Goal: Information Seeking & Learning: Learn about a topic

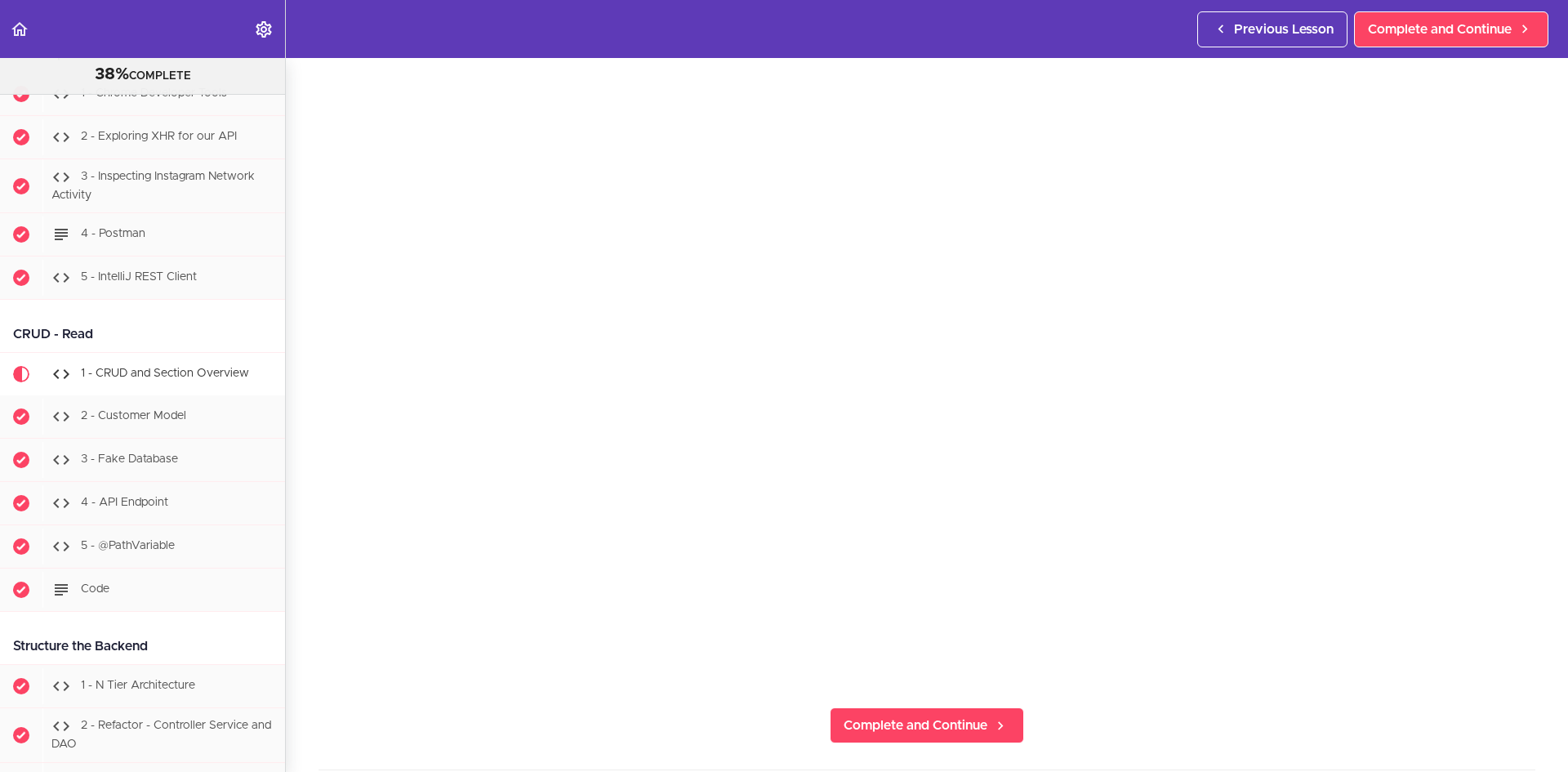
scroll to position [164, 0]
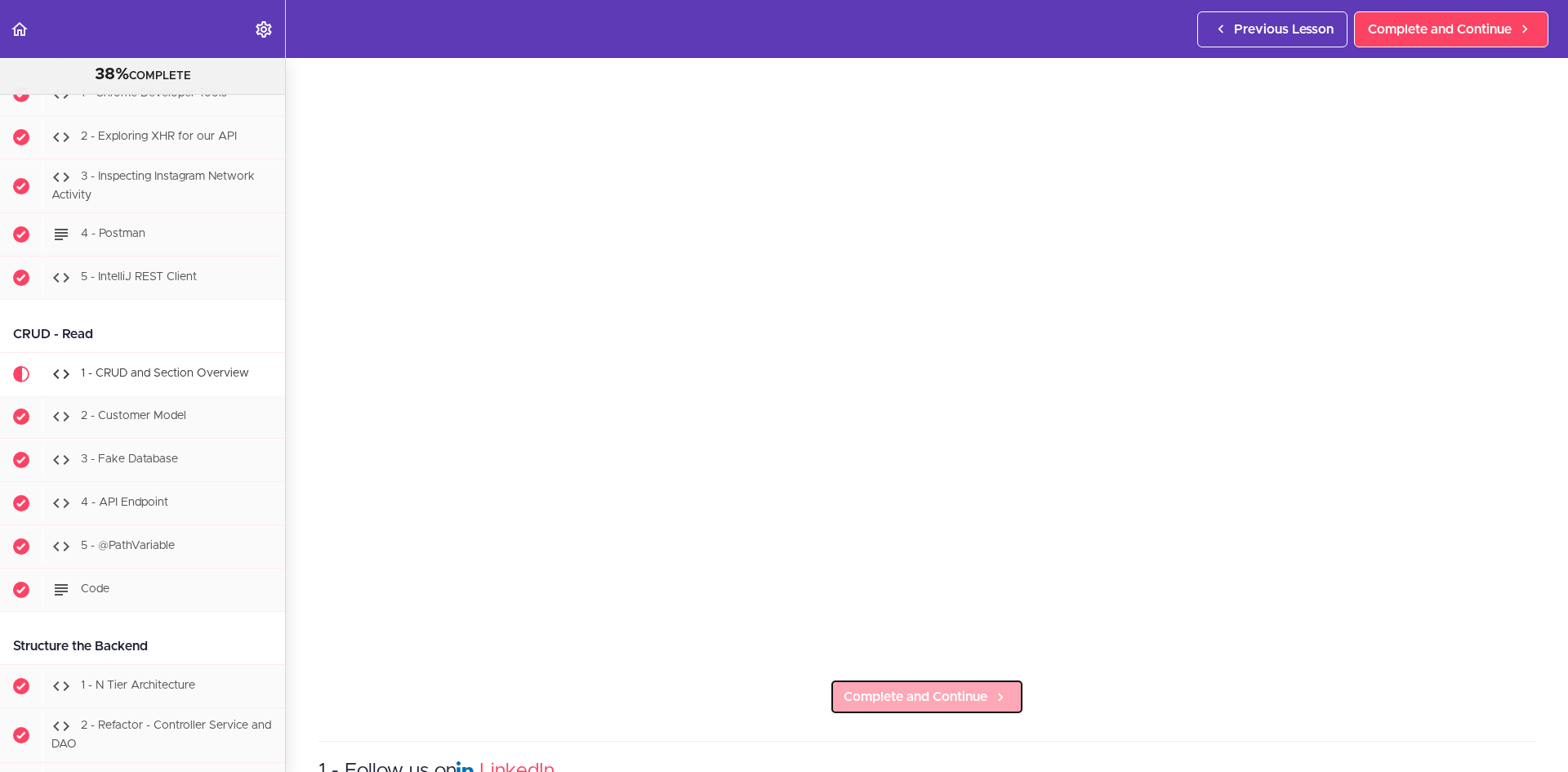
click at [946, 679] on link "Complete and Continue" at bounding box center [927, 697] width 195 height 36
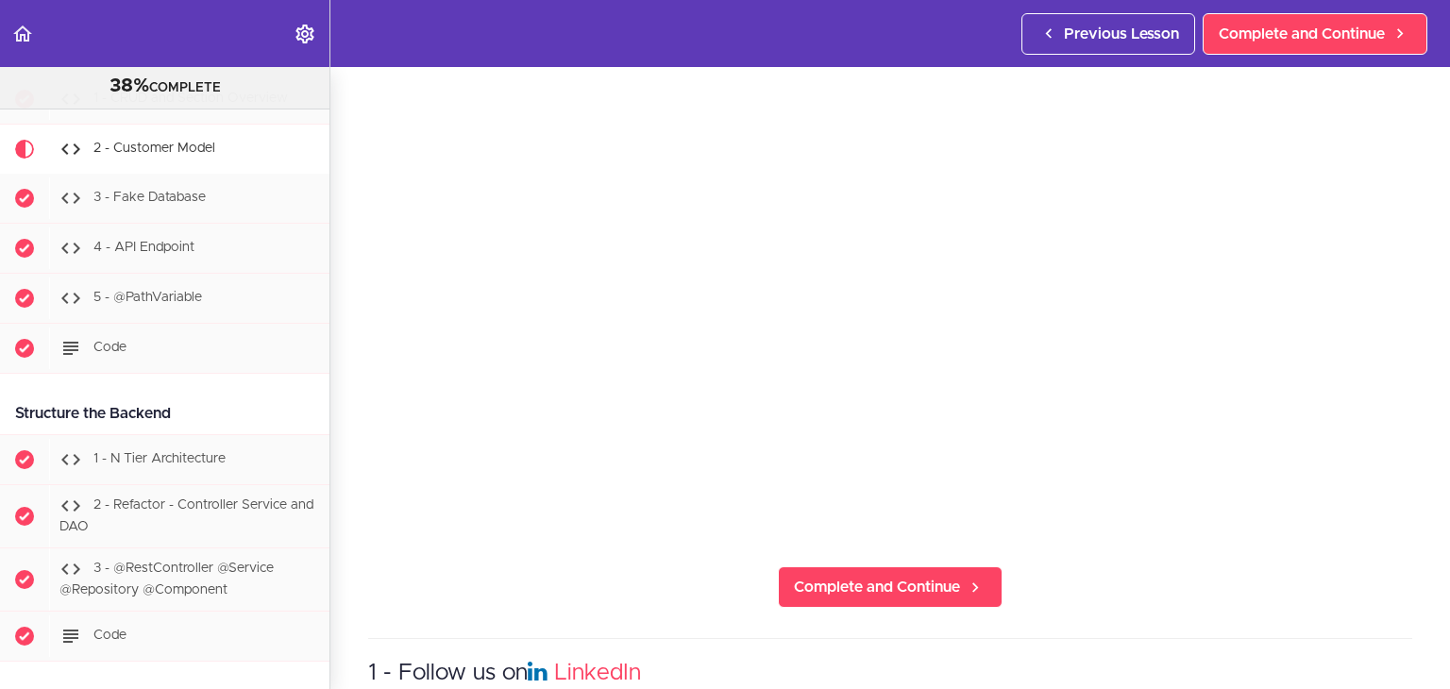
scroll to position [283, 0]
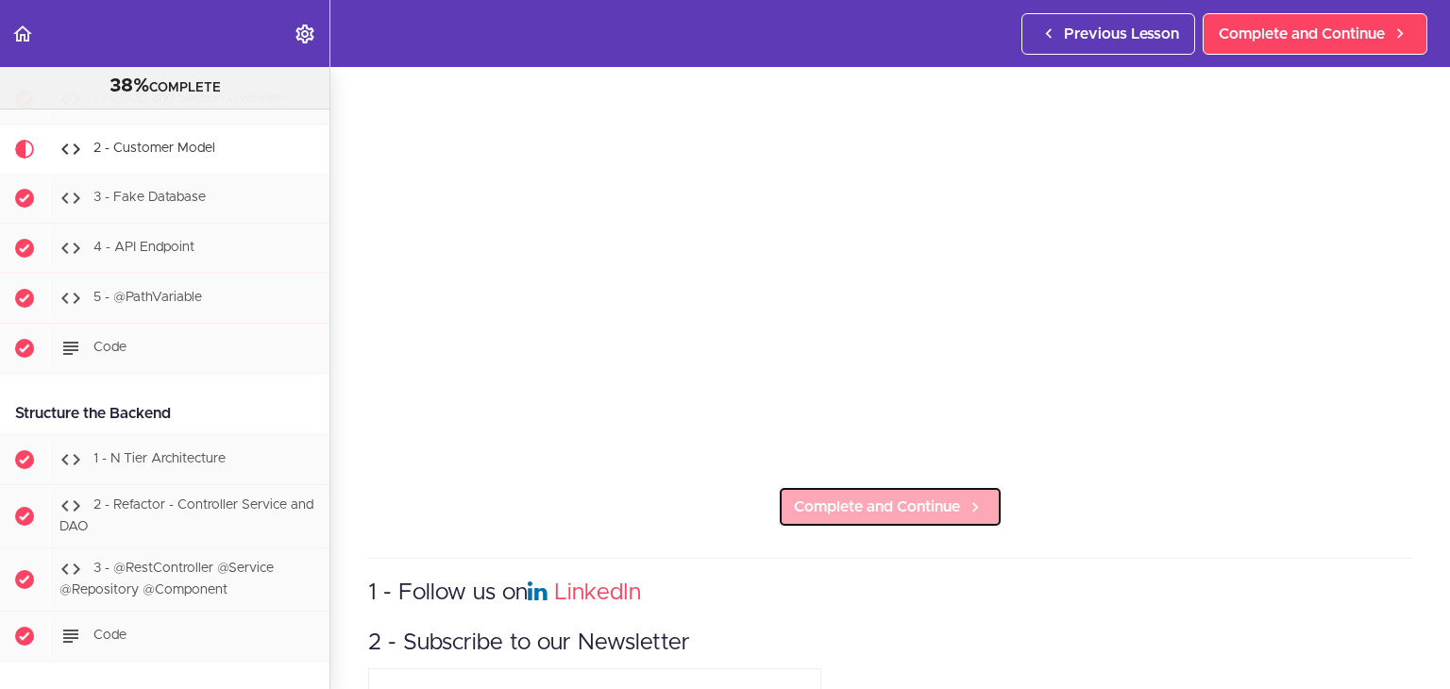
click at [910, 501] on span "Complete and Continue" at bounding box center [877, 506] width 166 height 23
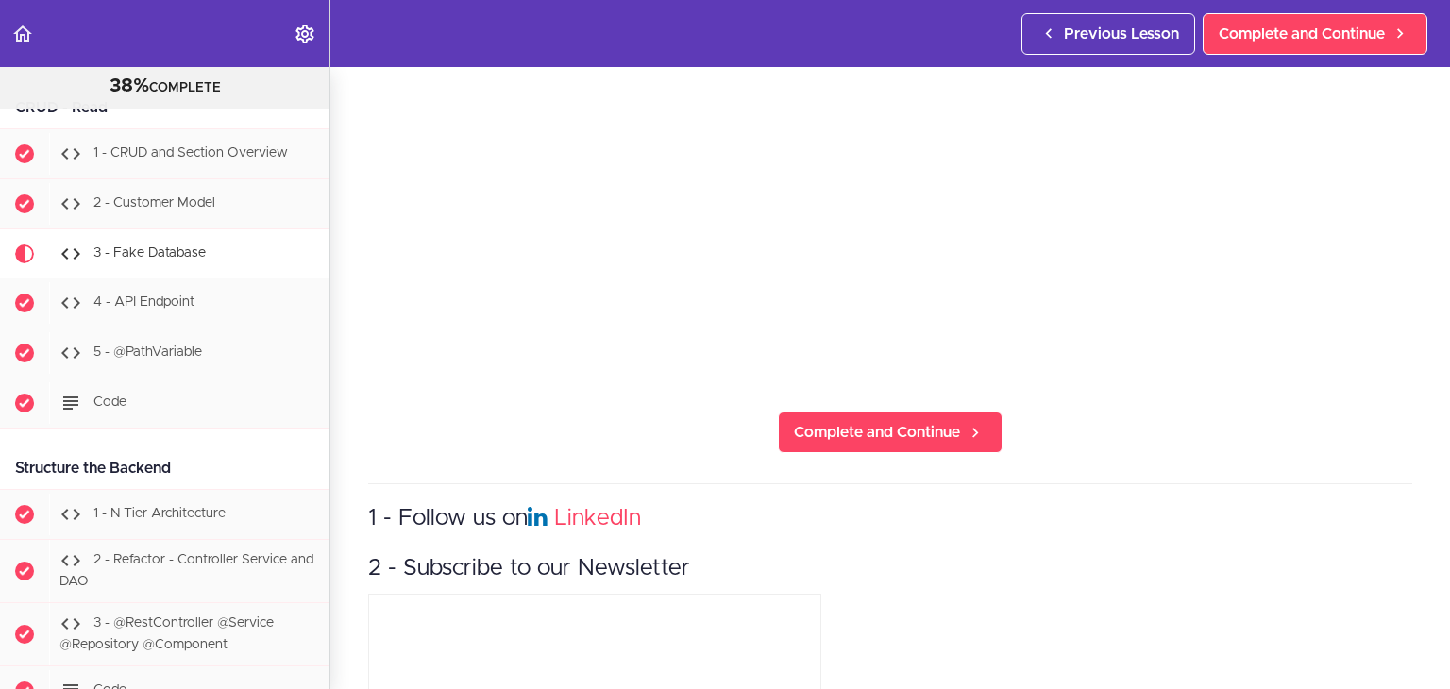
scroll to position [472, 0]
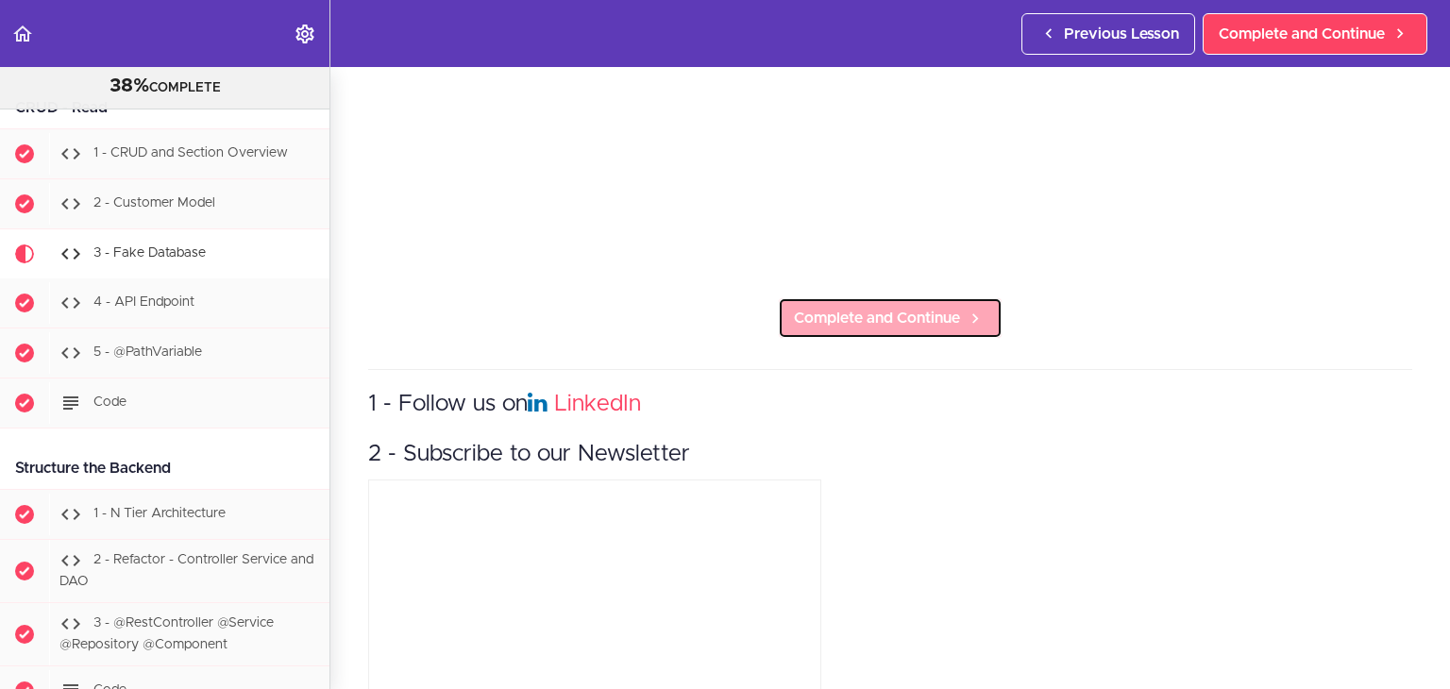
click at [827, 318] on span "Complete and Continue" at bounding box center [877, 318] width 166 height 23
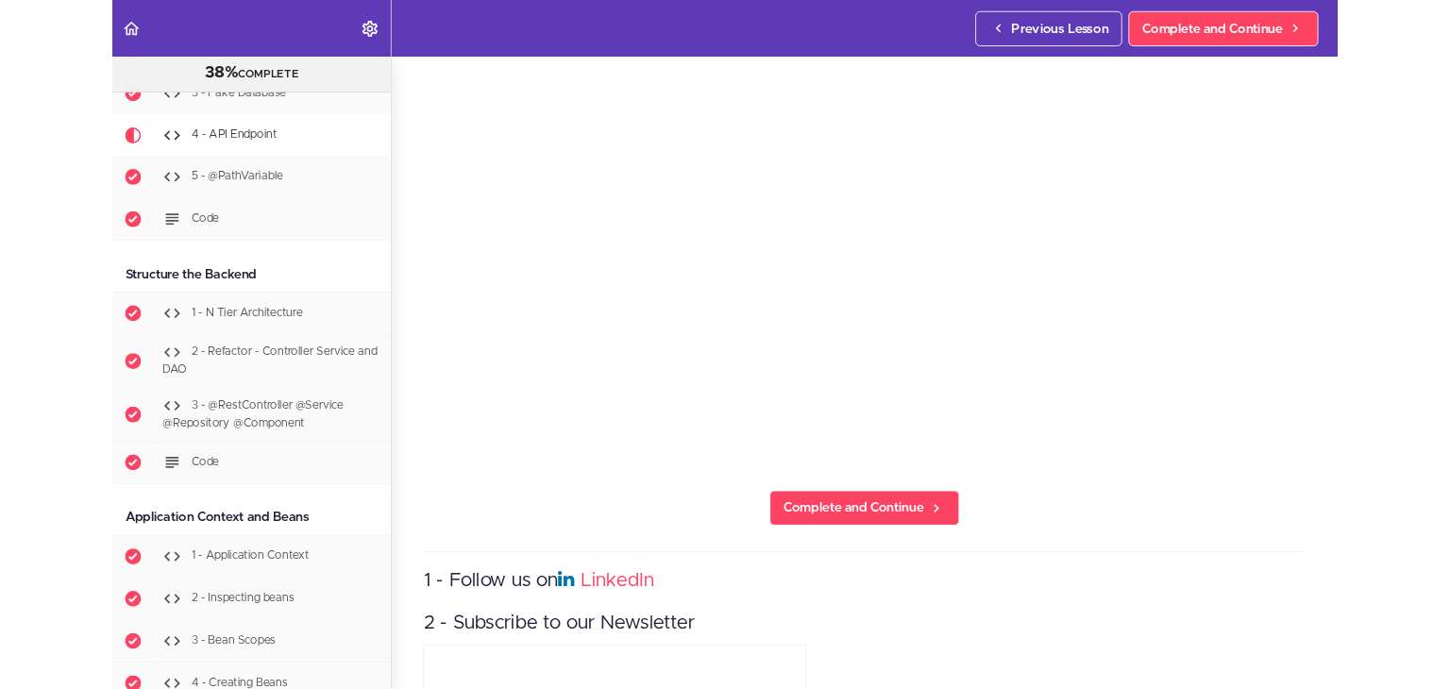
scroll to position [2922, 0]
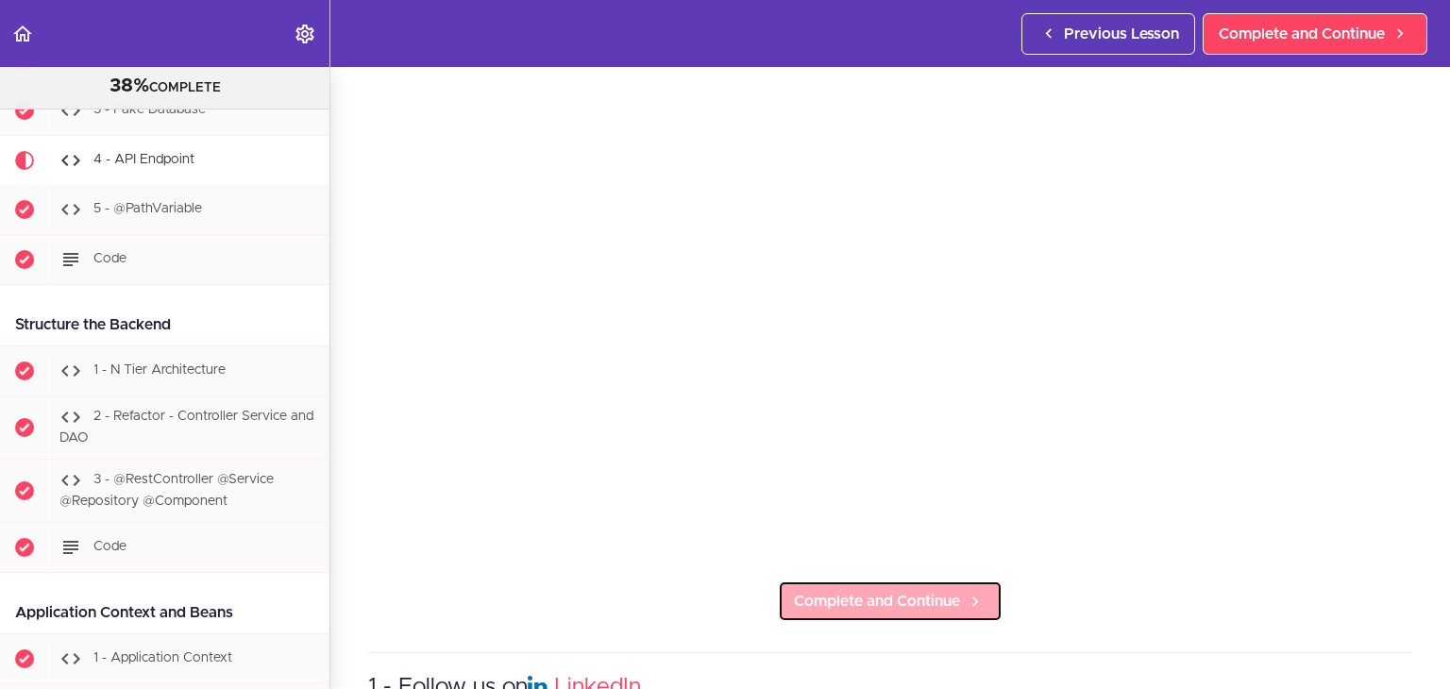
click at [852, 591] on span "Complete and Continue" at bounding box center [877, 601] width 166 height 23
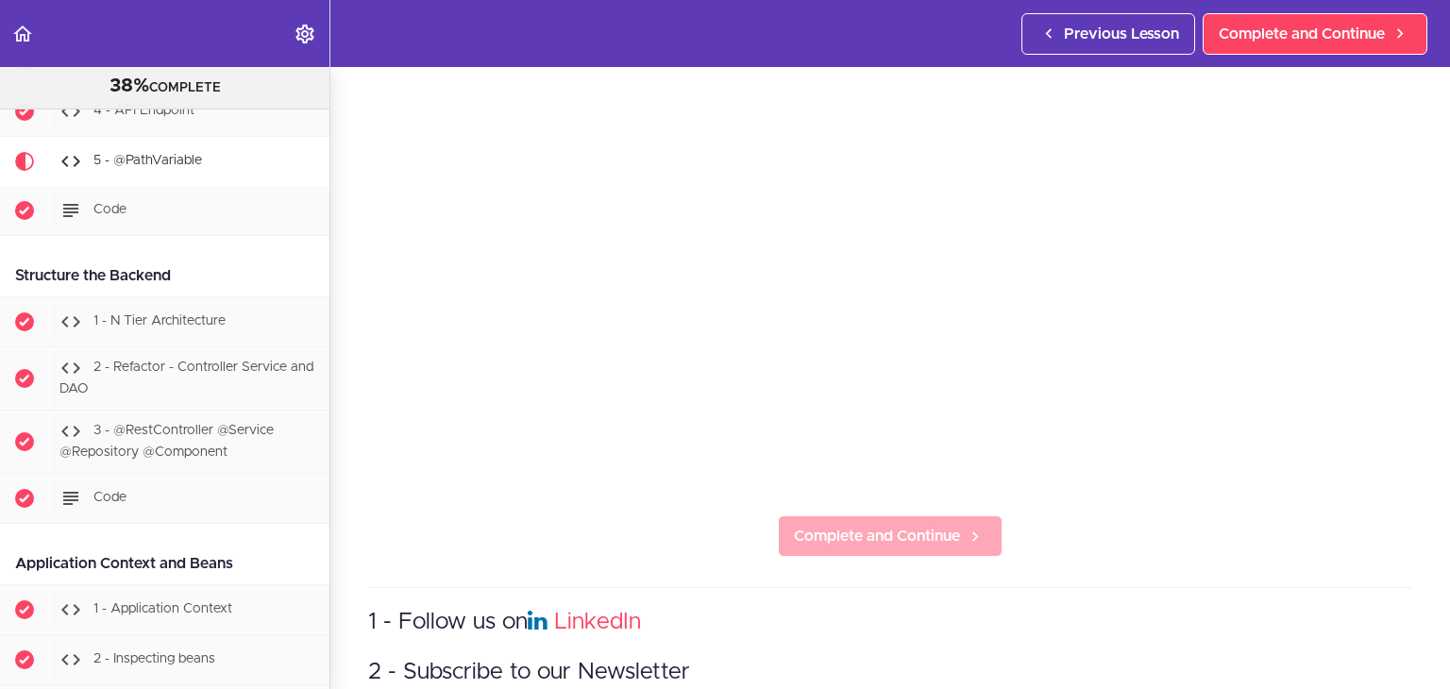
scroll to position [283, 0]
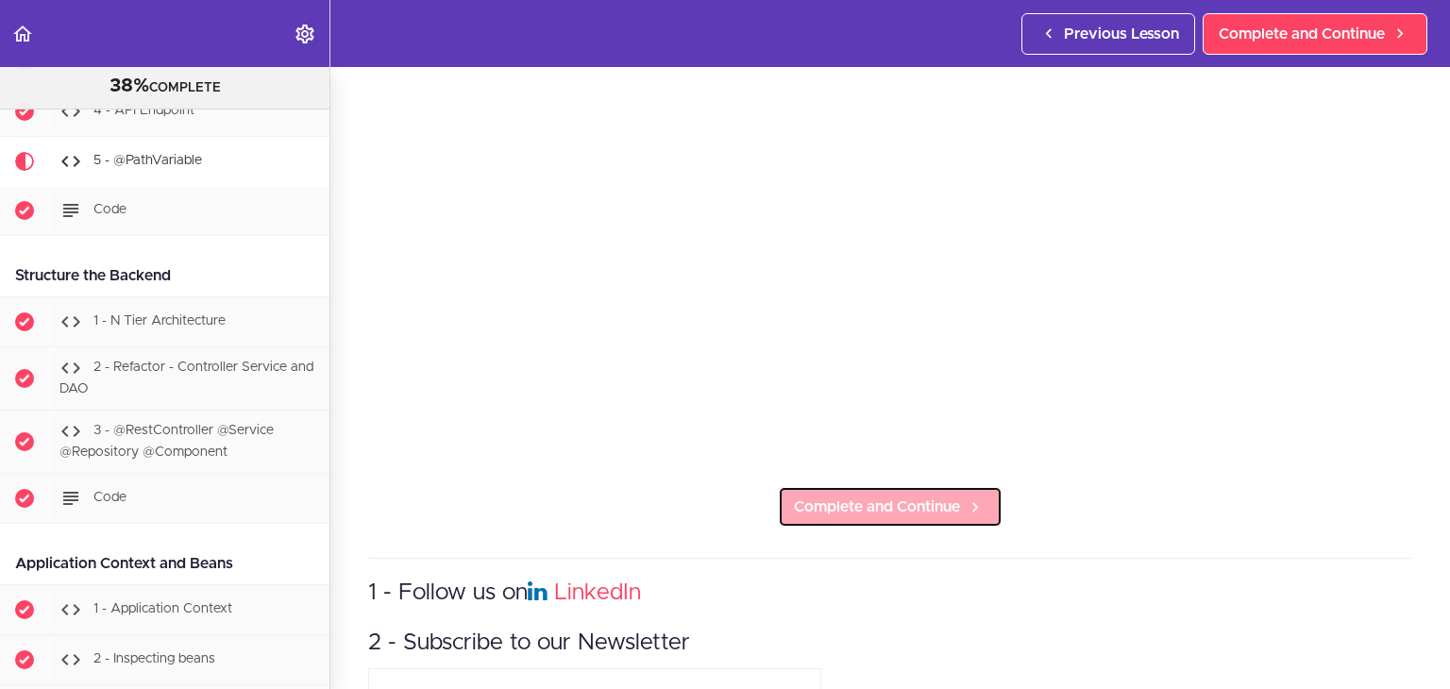
click at [898, 495] on span "Complete and Continue" at bounding box center [877, 506] width 166 height 23
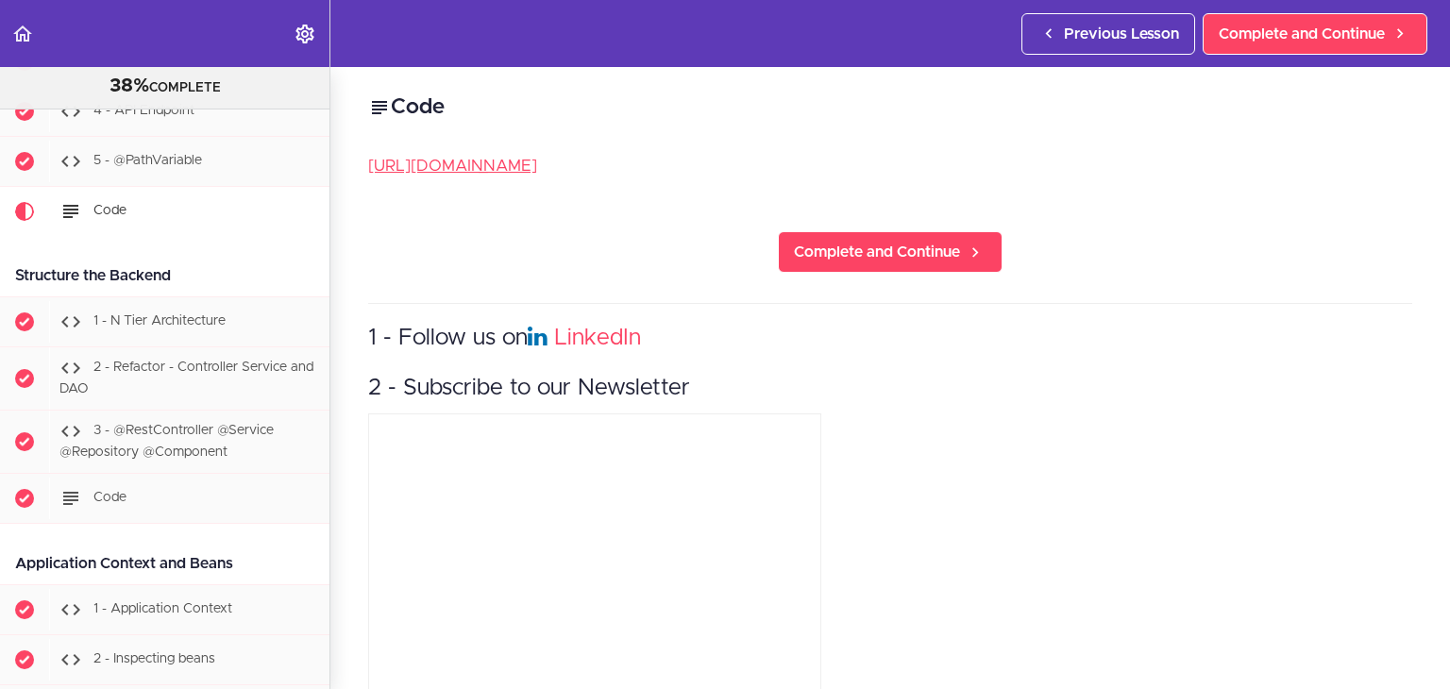
scroll to position [3022, 0]
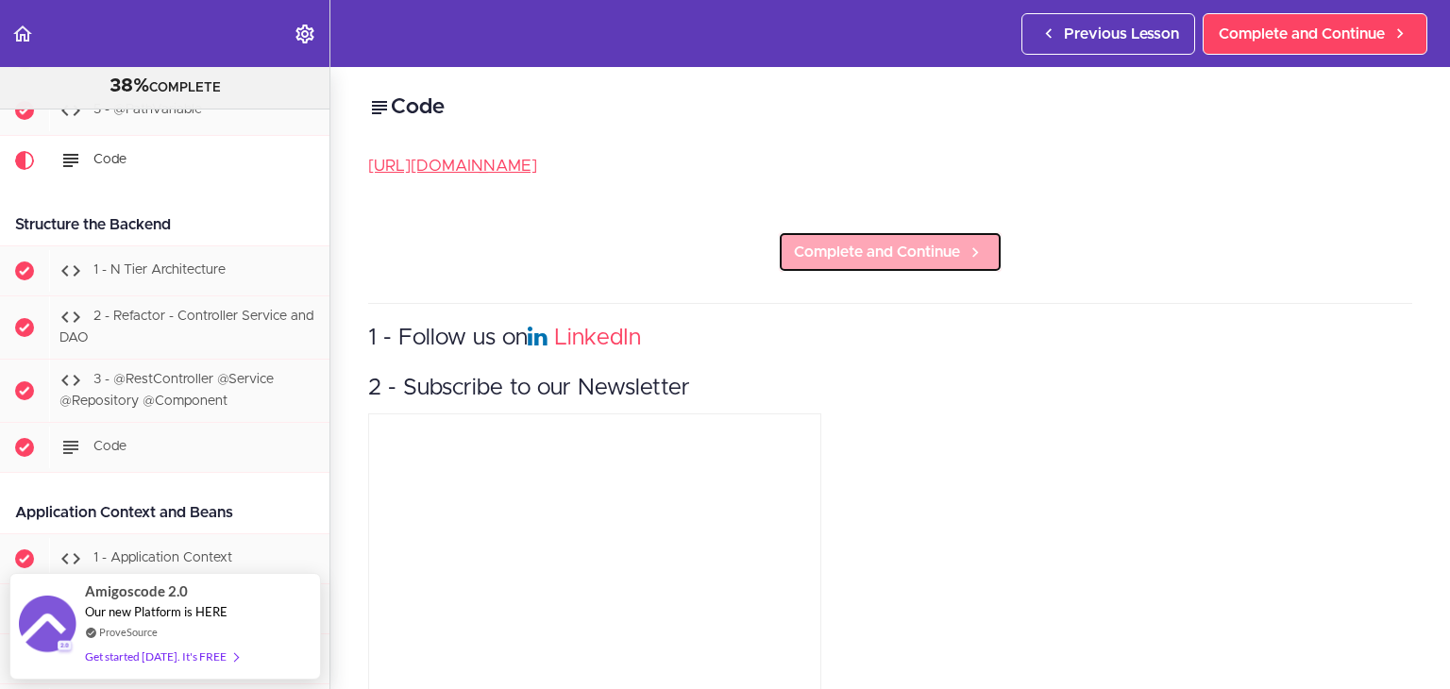
click at [910, 246] on span "Complete and Continue" at bounding box center [877, 252] width 166 height 23
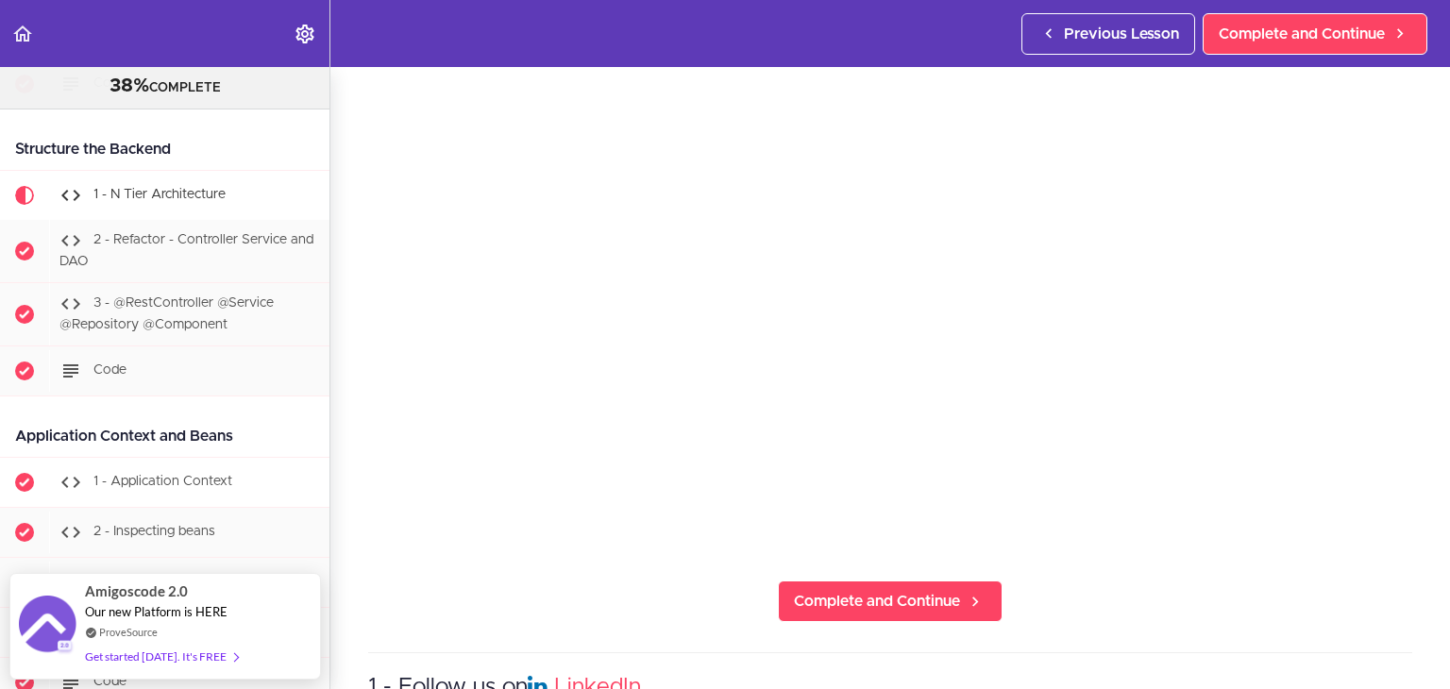
scroll to position [3039, 0]
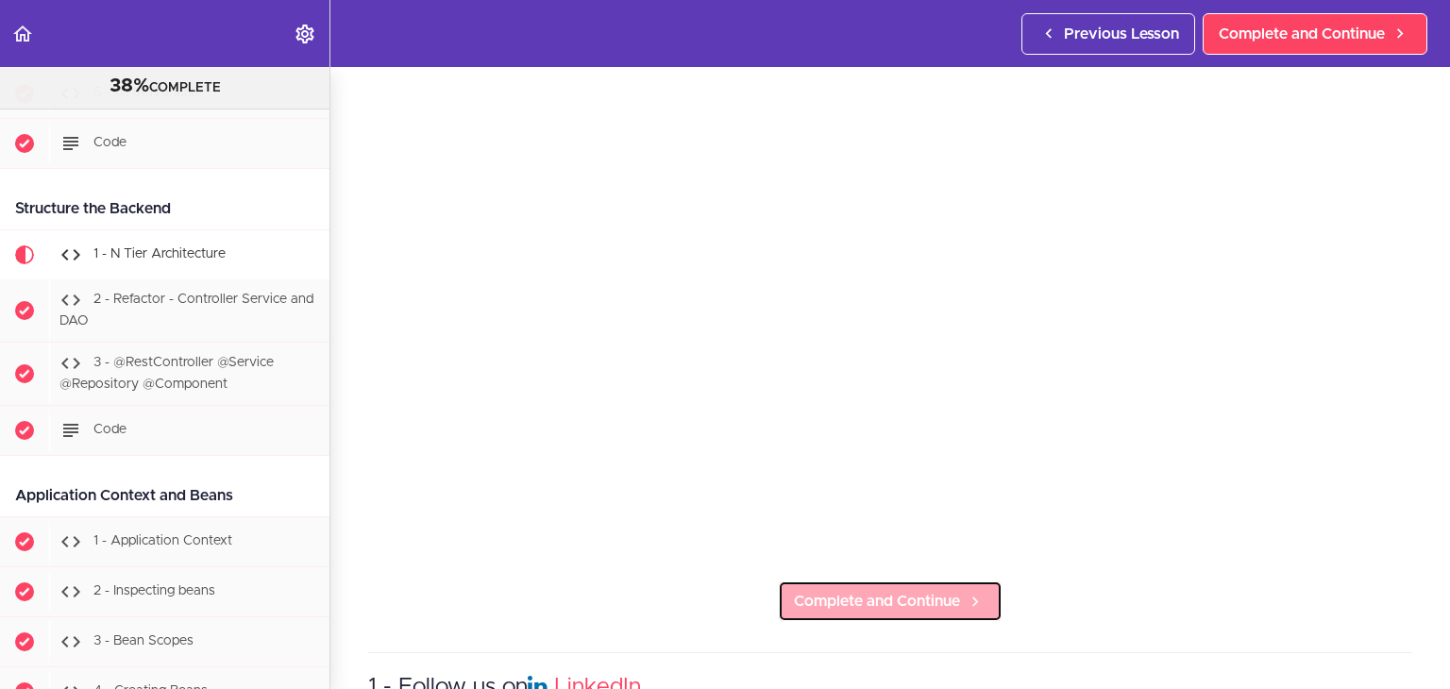
click at [863, 590] on span "Complete and Continue" at bounding box center [877, 601] width 166 height 23
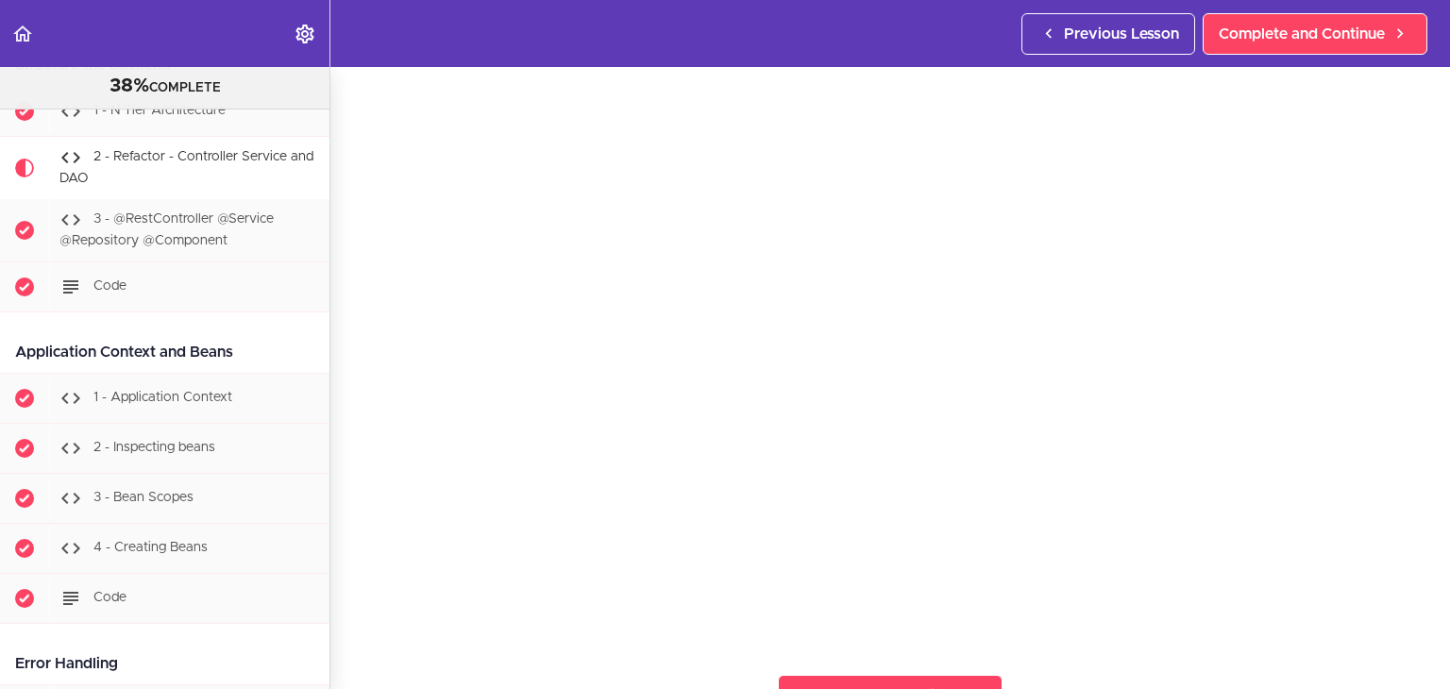
scroll to position [378, 0]
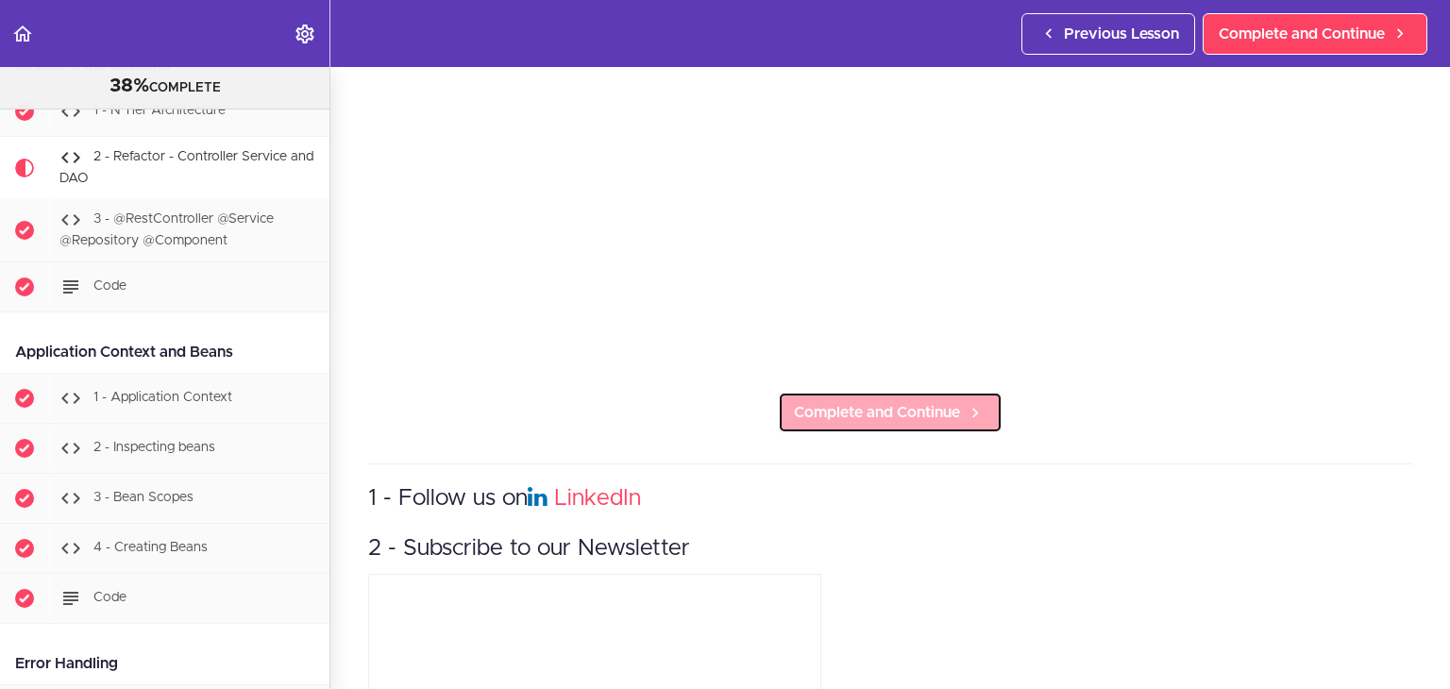
click at [878, 401] on span "Complete and Continue" at bounding box center [877, 412] width 166 height 23
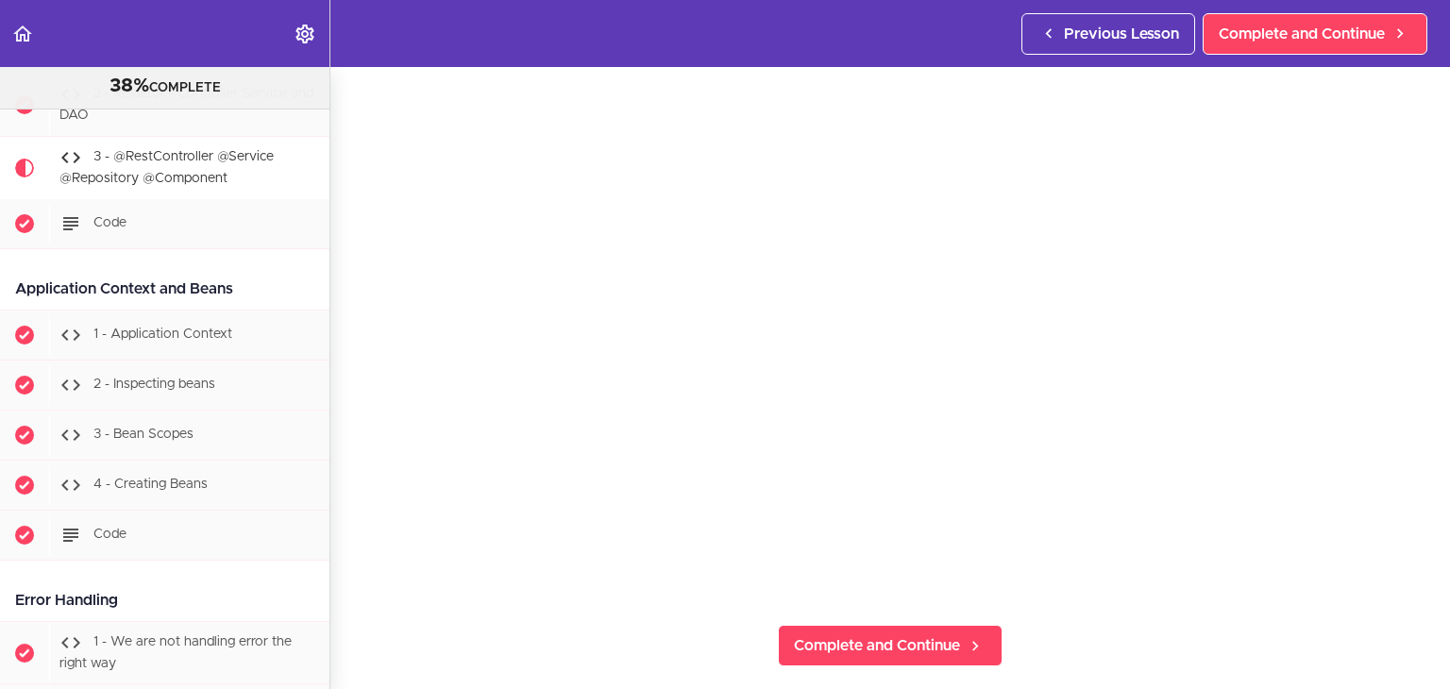
scroll to position [189, 0]
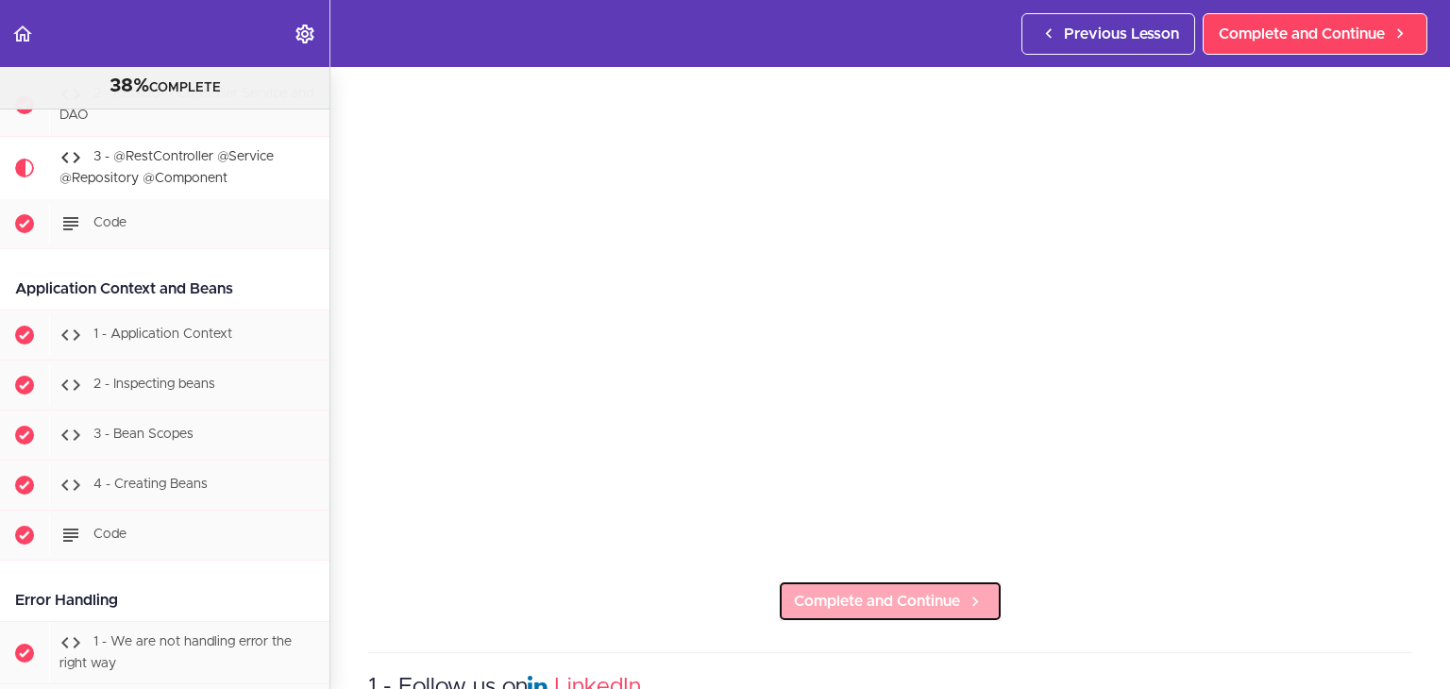
click at [919, 590] on span "Complete and Continue" at bounding box center [877, 601] width 166 height 23
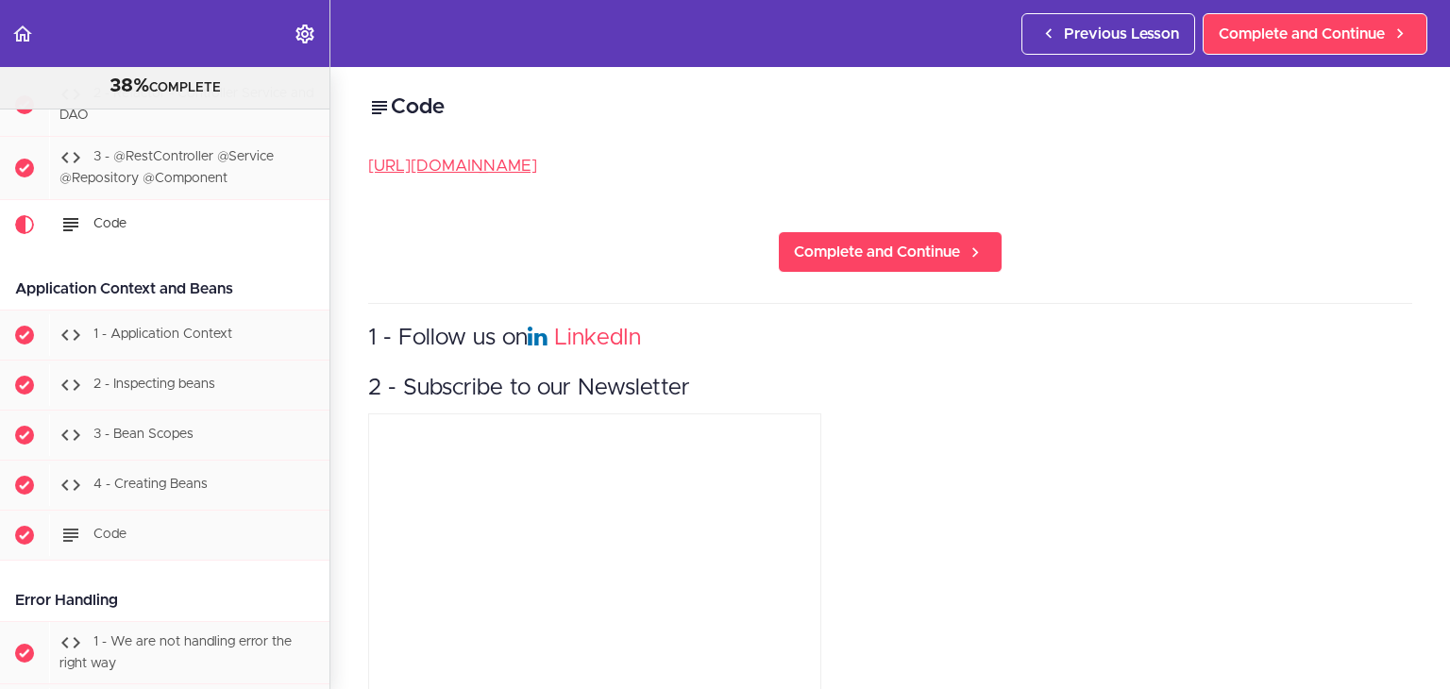
scroll to position [3307, 0]
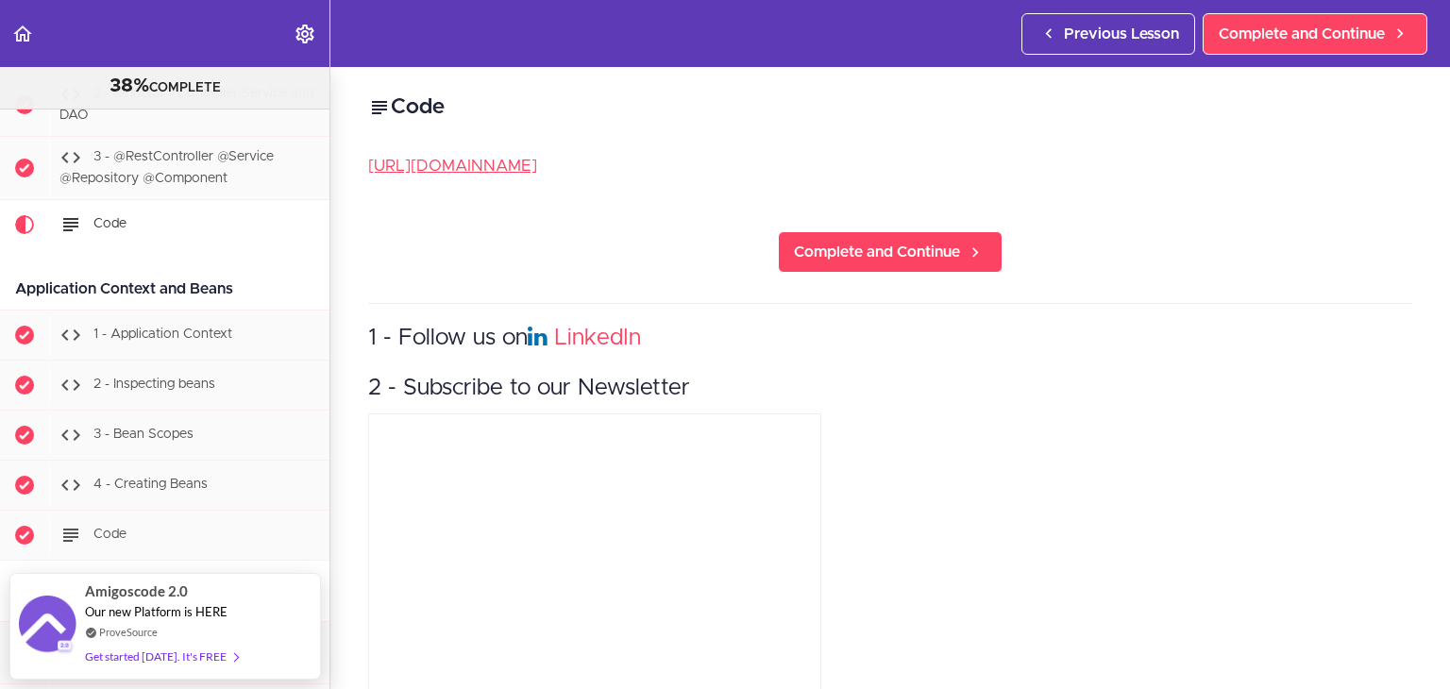
scroll to position [3213, 0]
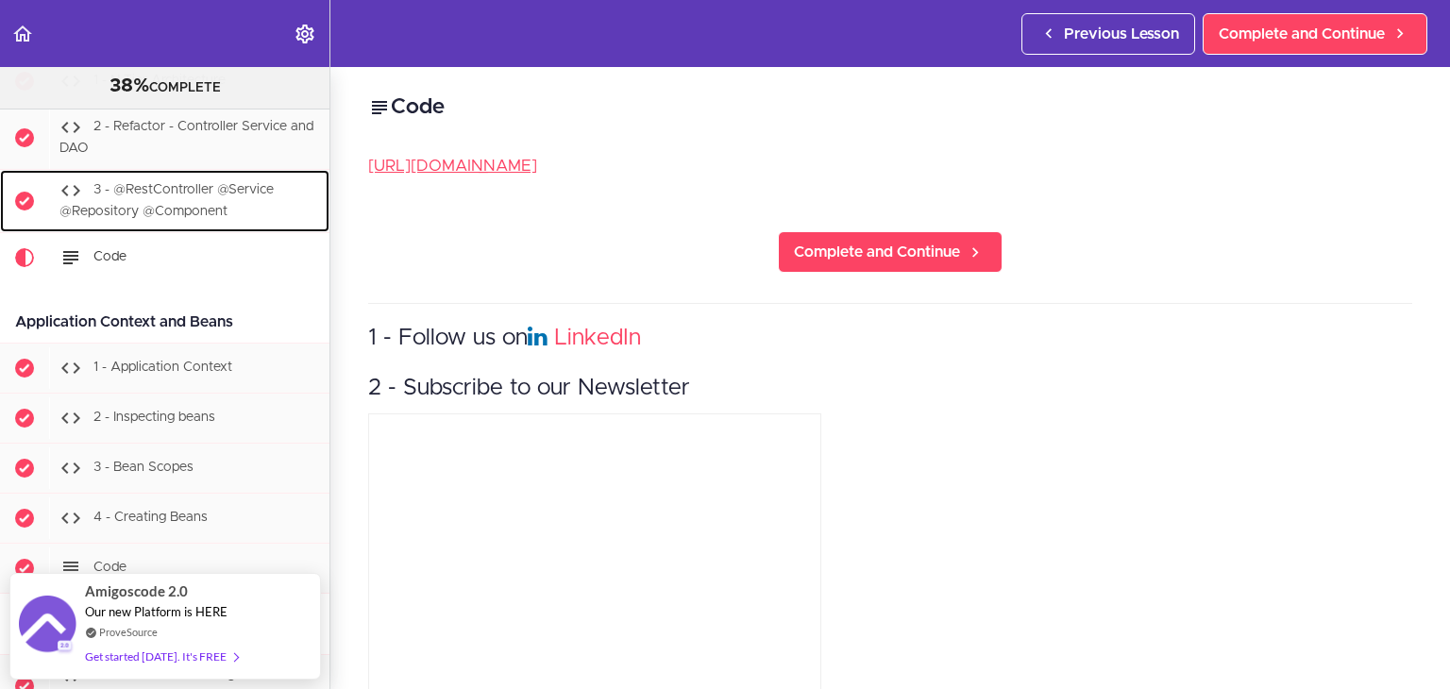
click at [174, 204] on span "3 - @RestController @Service @Repository @Component" at bounding box center [166, 200] width 214 height 35
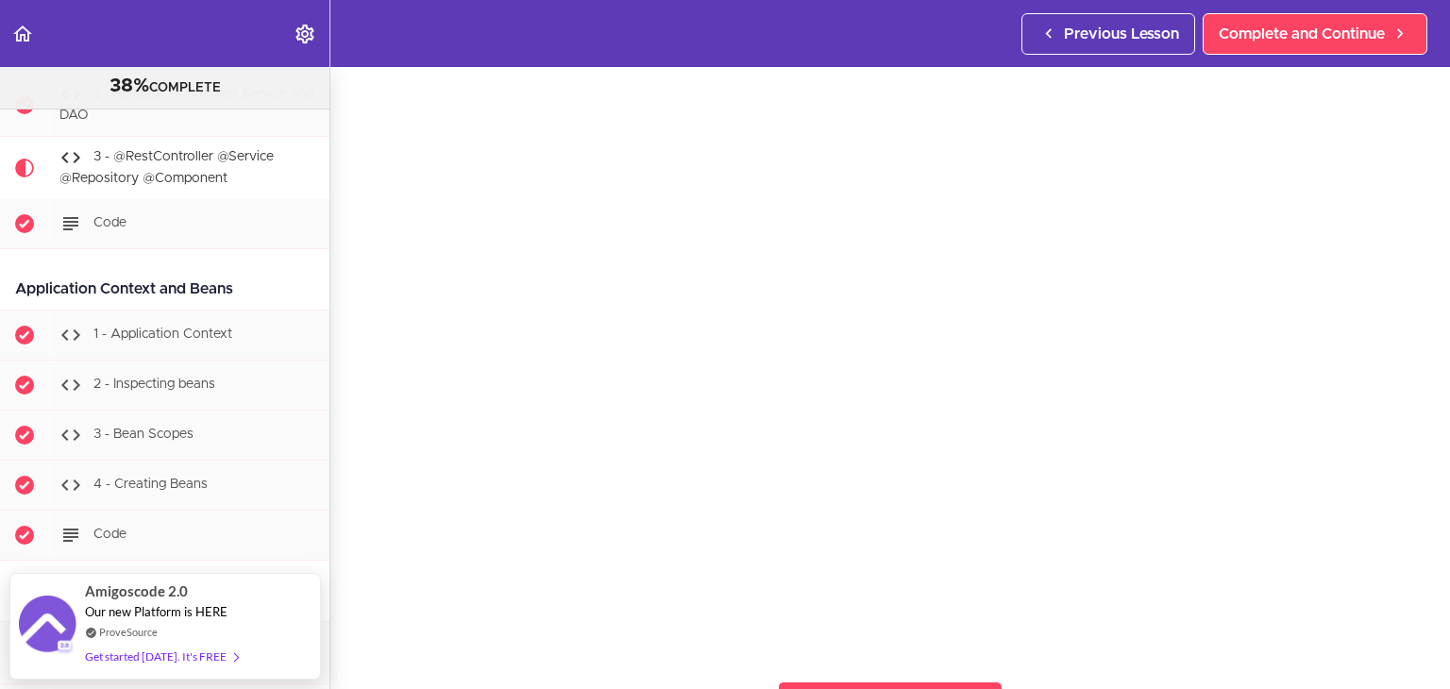
scroll to position [189, 0]
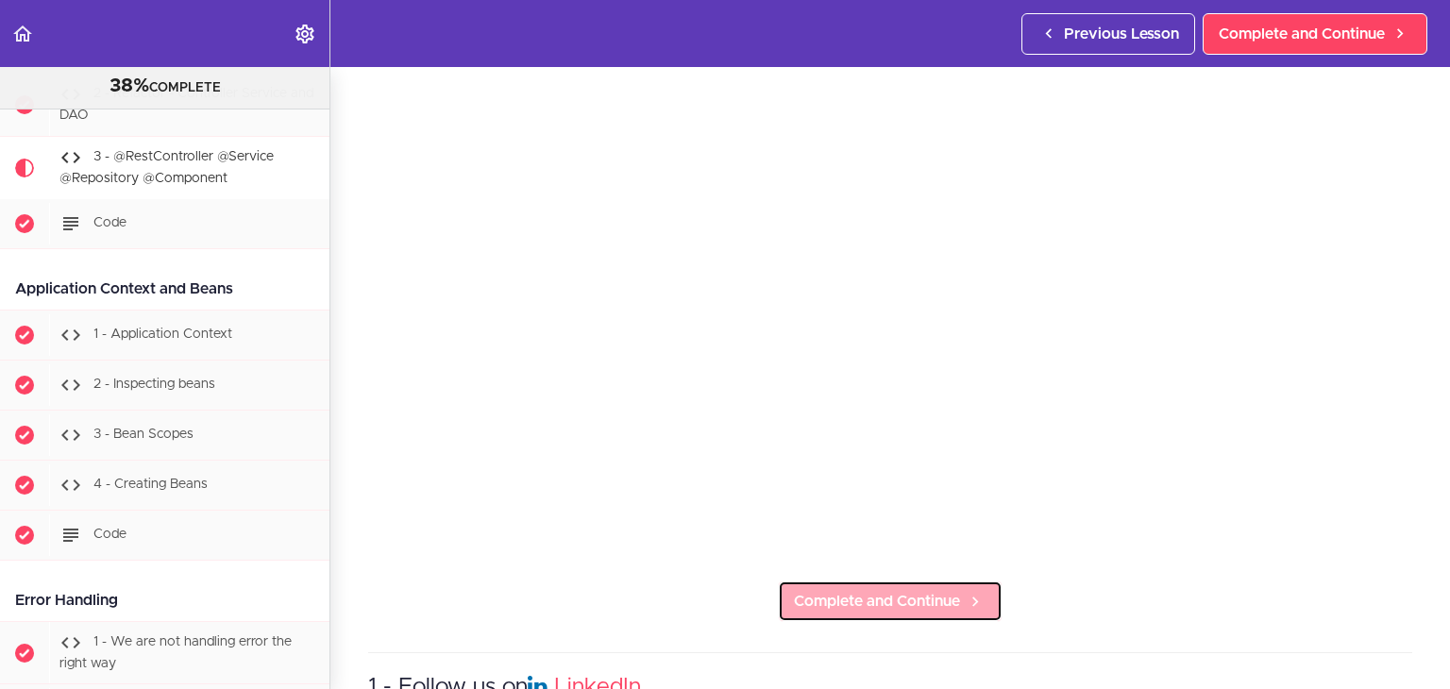
click at [928, 591] on span "Complete and Continue" at bounding box center [877, 601] width 166 height 23
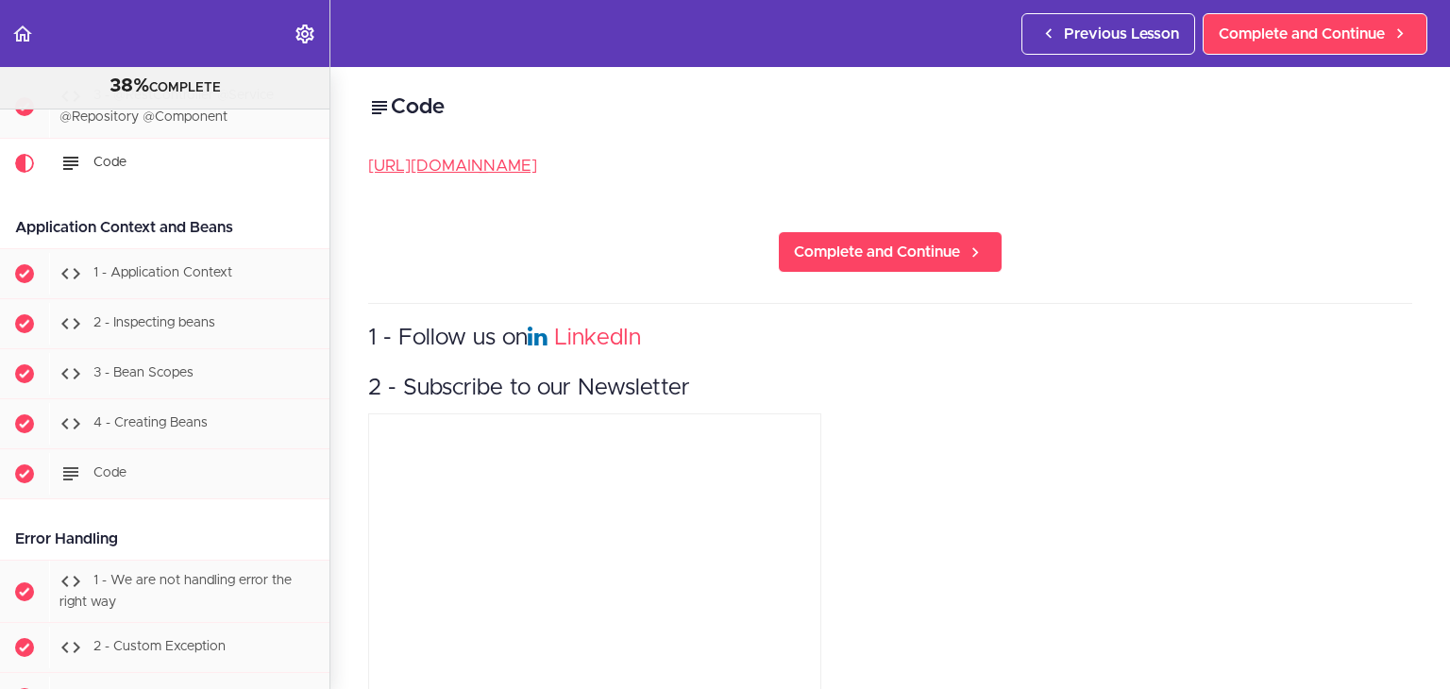
scroll to position [3307, 0]
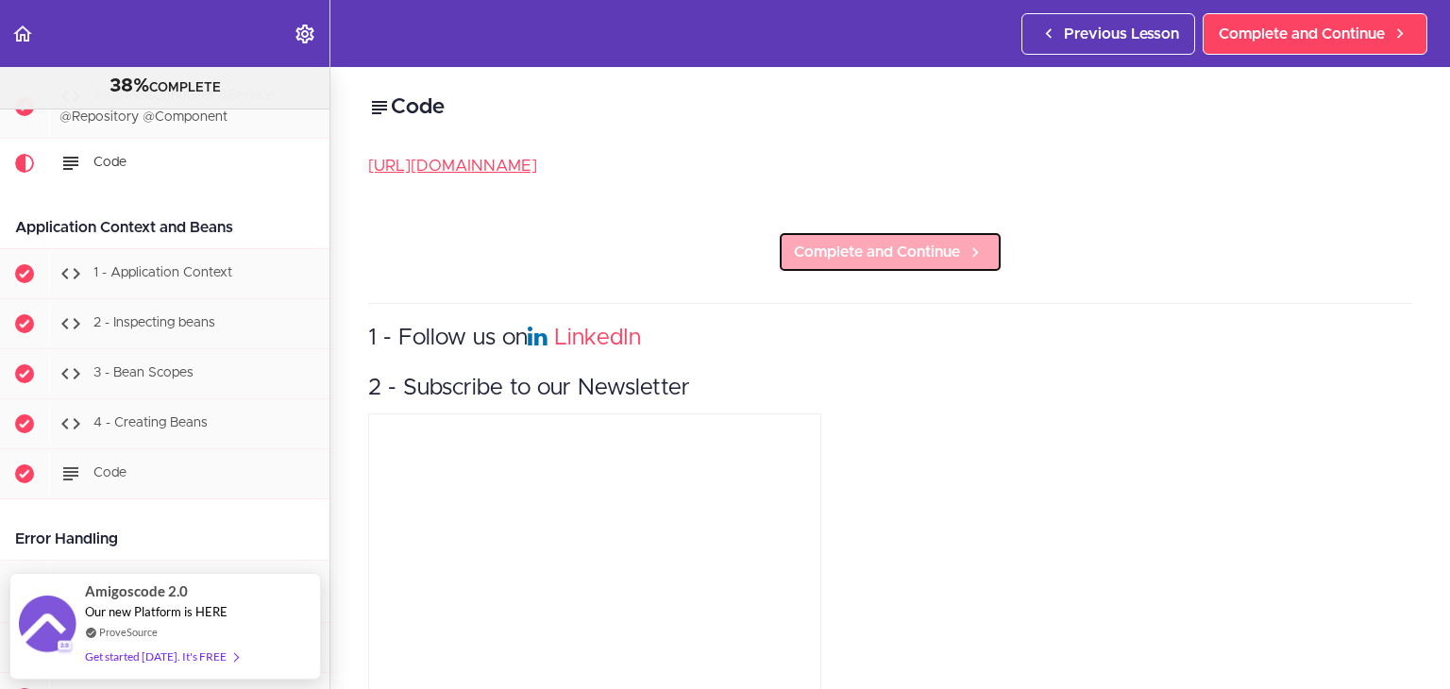
click at [865, 245] on span "Complete and Continue" at bounding box center [877, 252] width 166 height 23
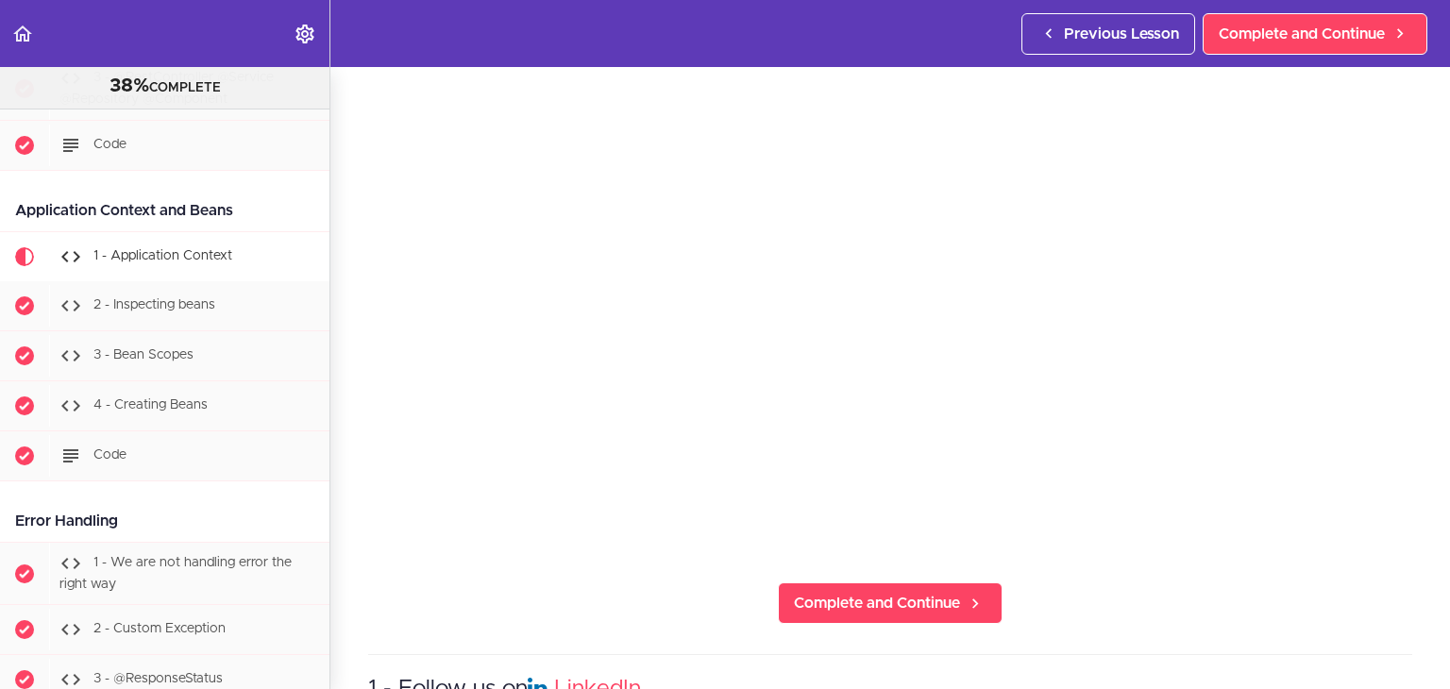
scroll to position [283, 0]
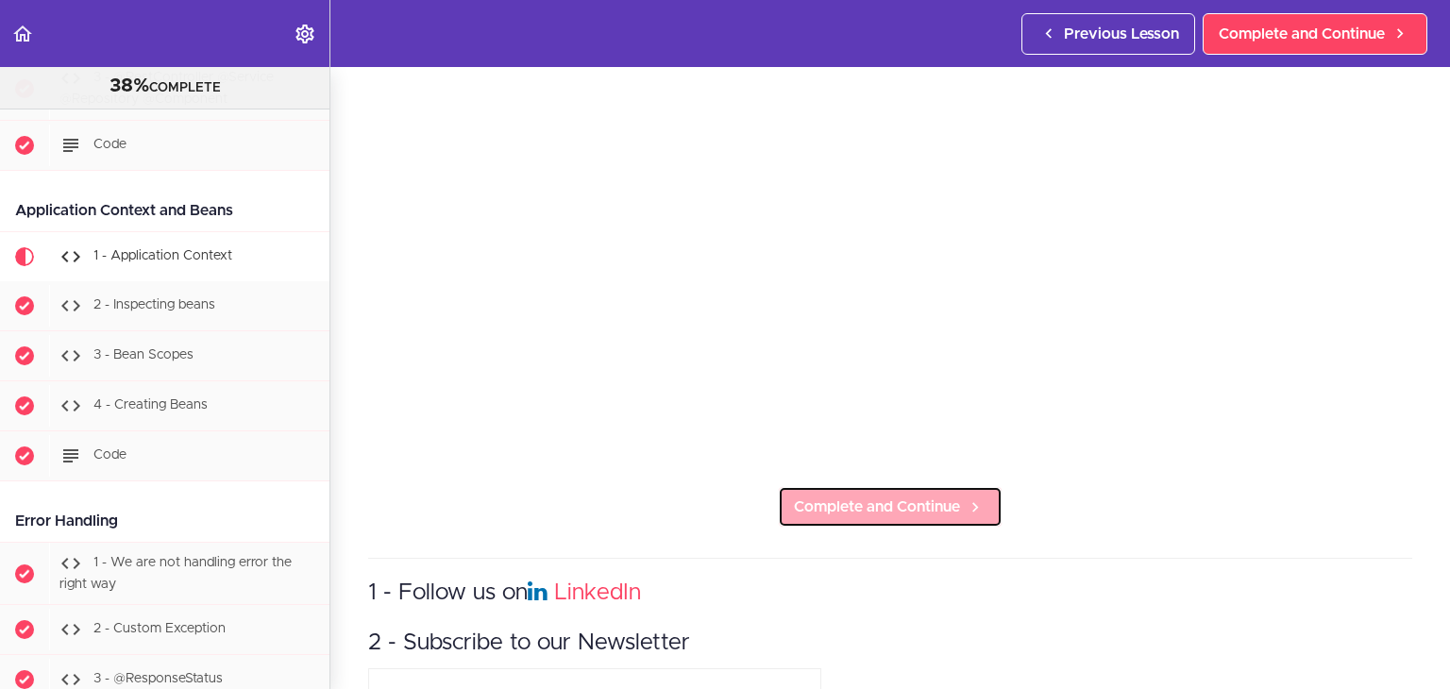
click at [937, 500] on span "Complete and Continue" at bounding box center [877, 506] width 166 height 23
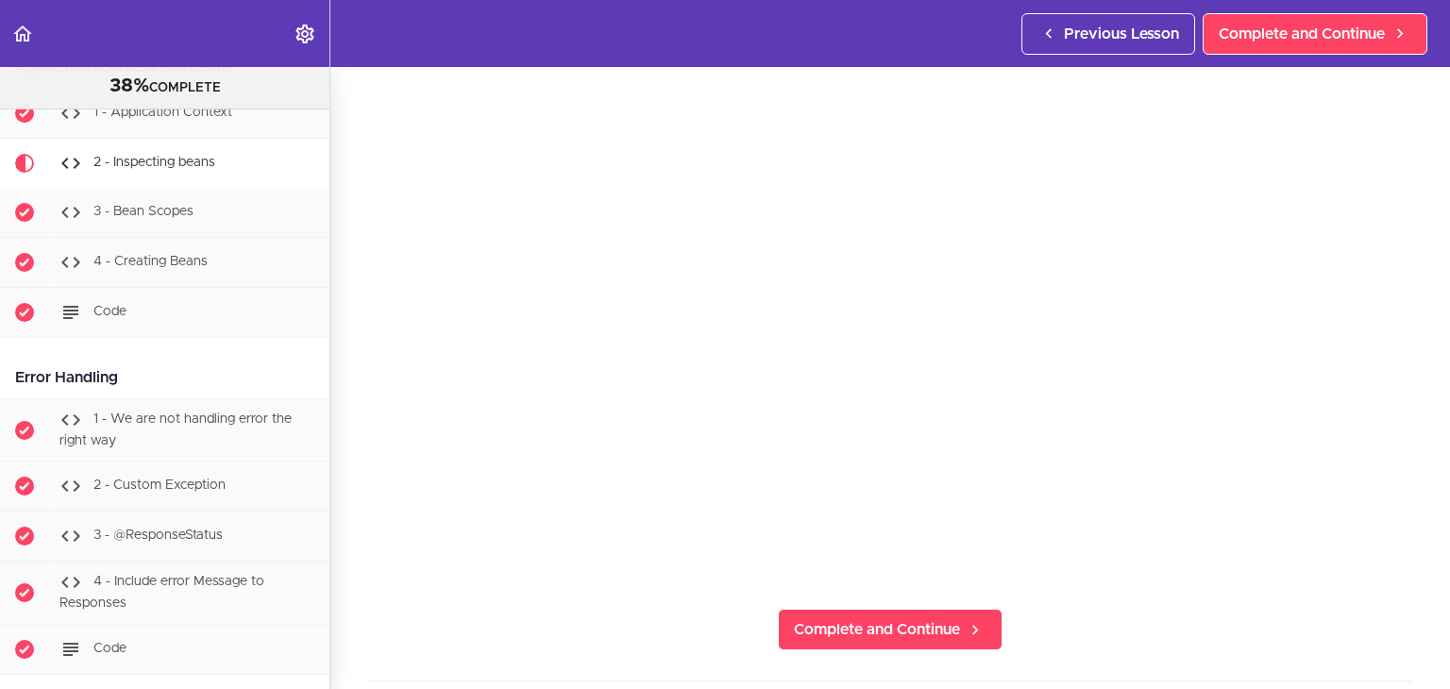
scroll to position [189, 0]
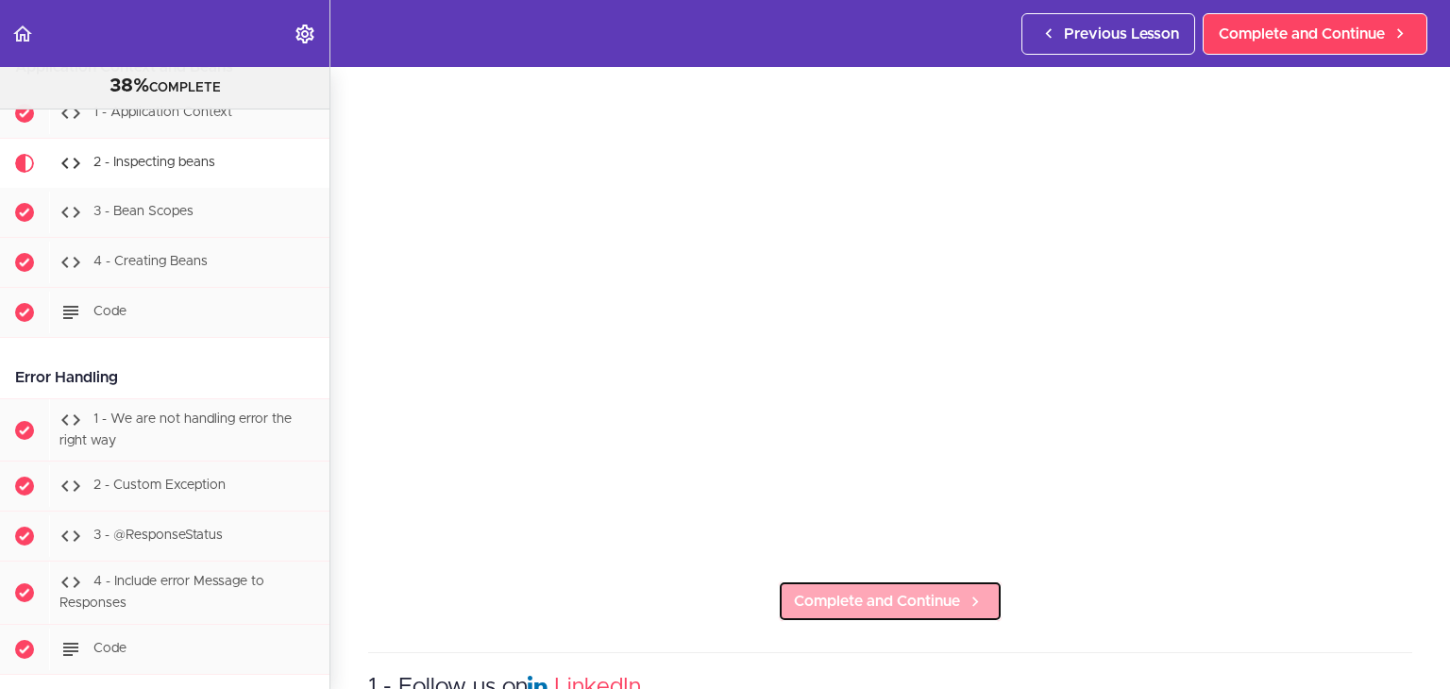
click at [904, 591] on span "Complete and Continue" at bounding box center [877, 601] width 166 height 23
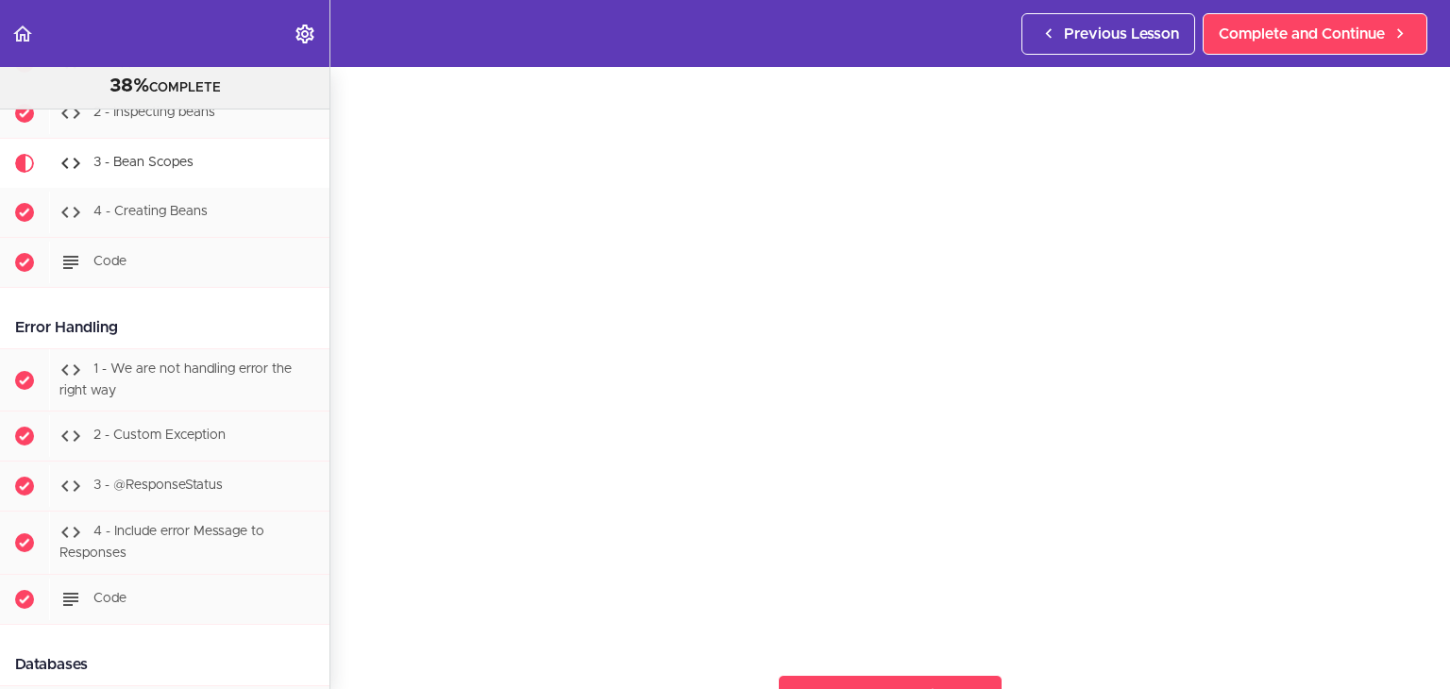
scroll to position [189, 0]
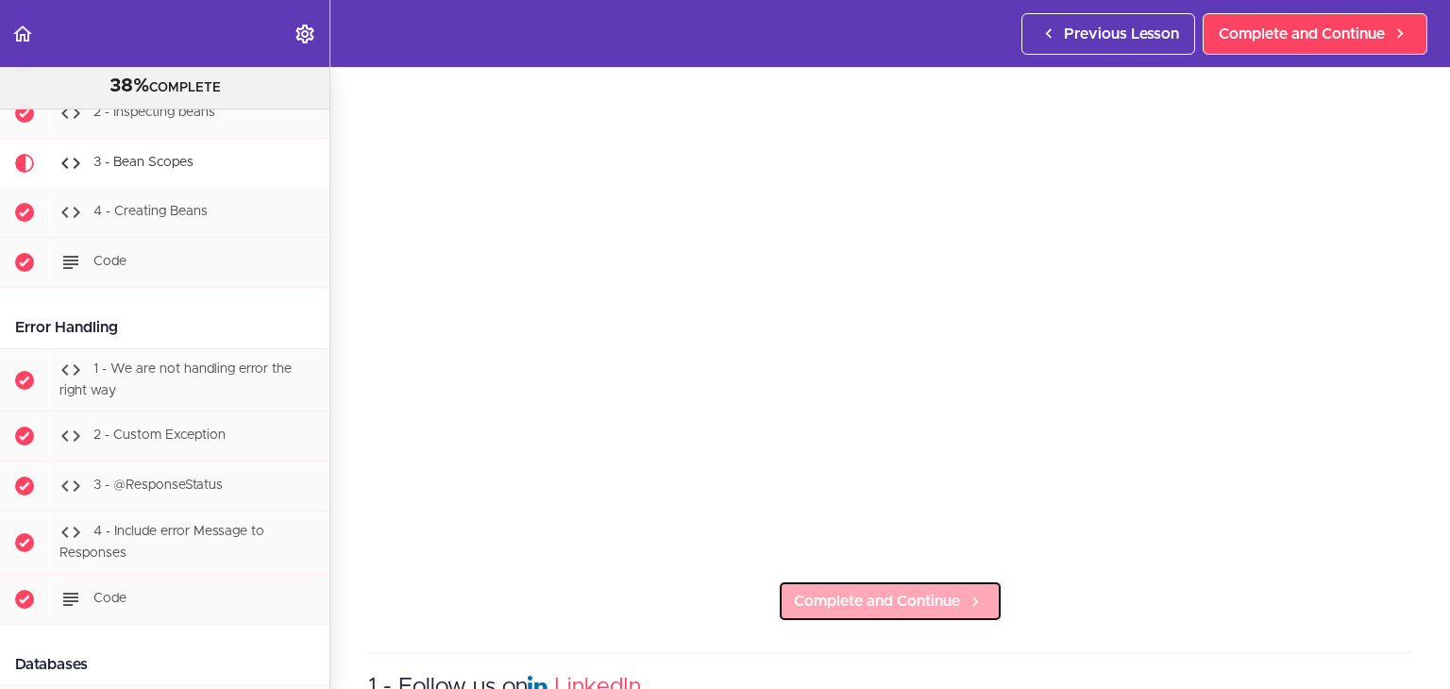
click at [935, 597] on span "Complete and Continue" at bounding box center [877, 601] width 166 height 23
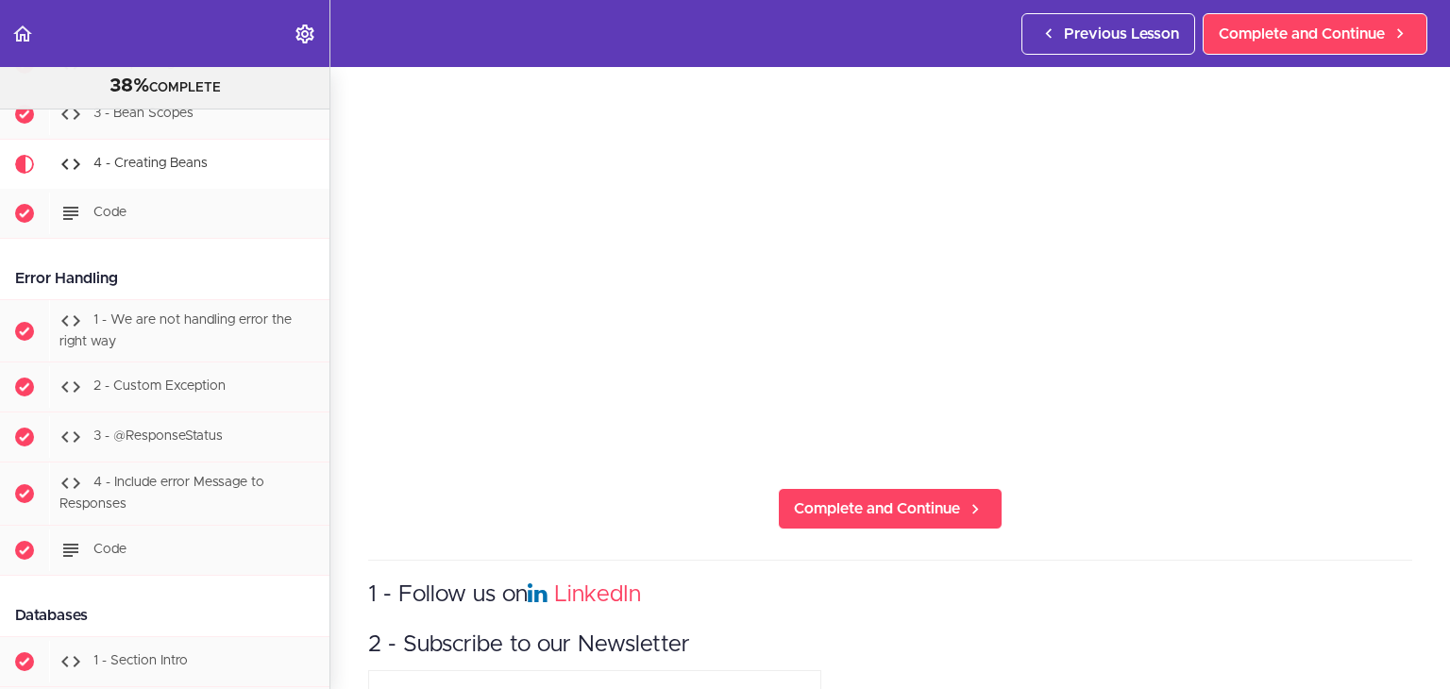
scroll to position [283, 0]
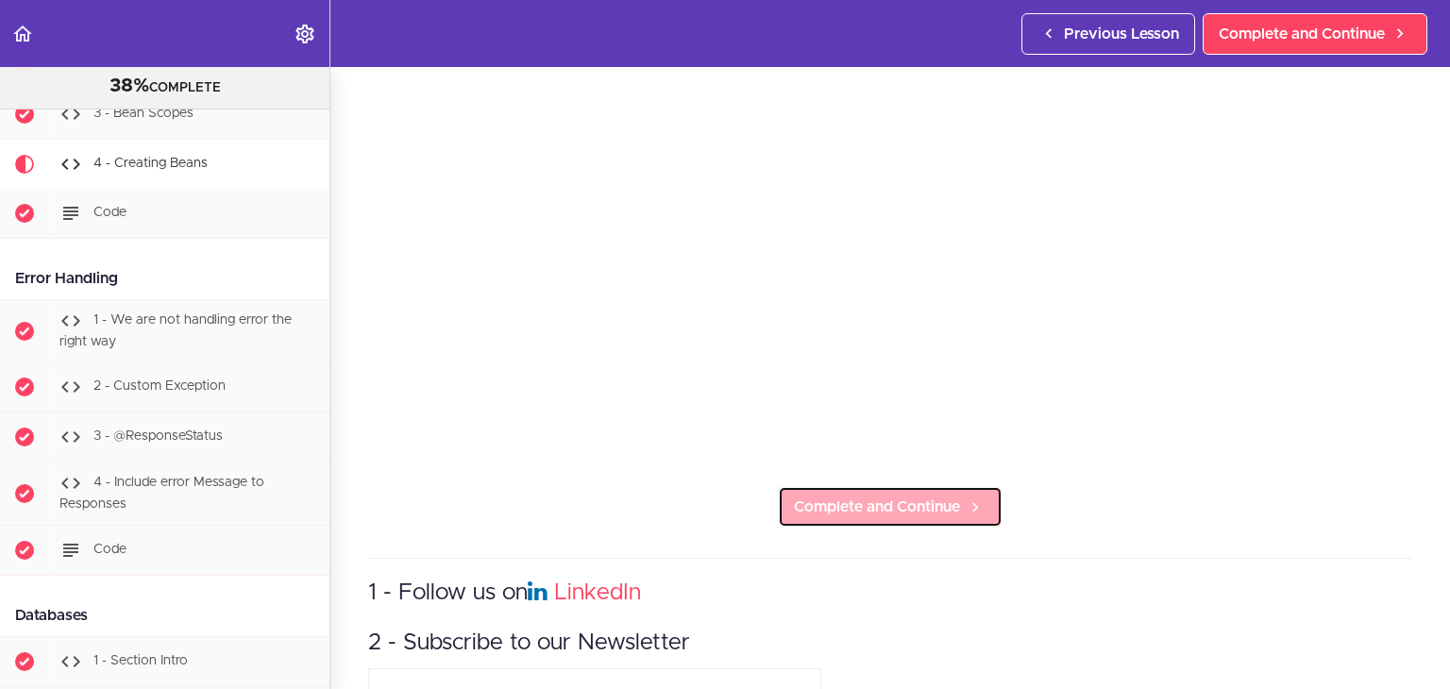
click at [917, 495] on span "Complete and Continue" at bounding box center [877, 506] width 166 height 23
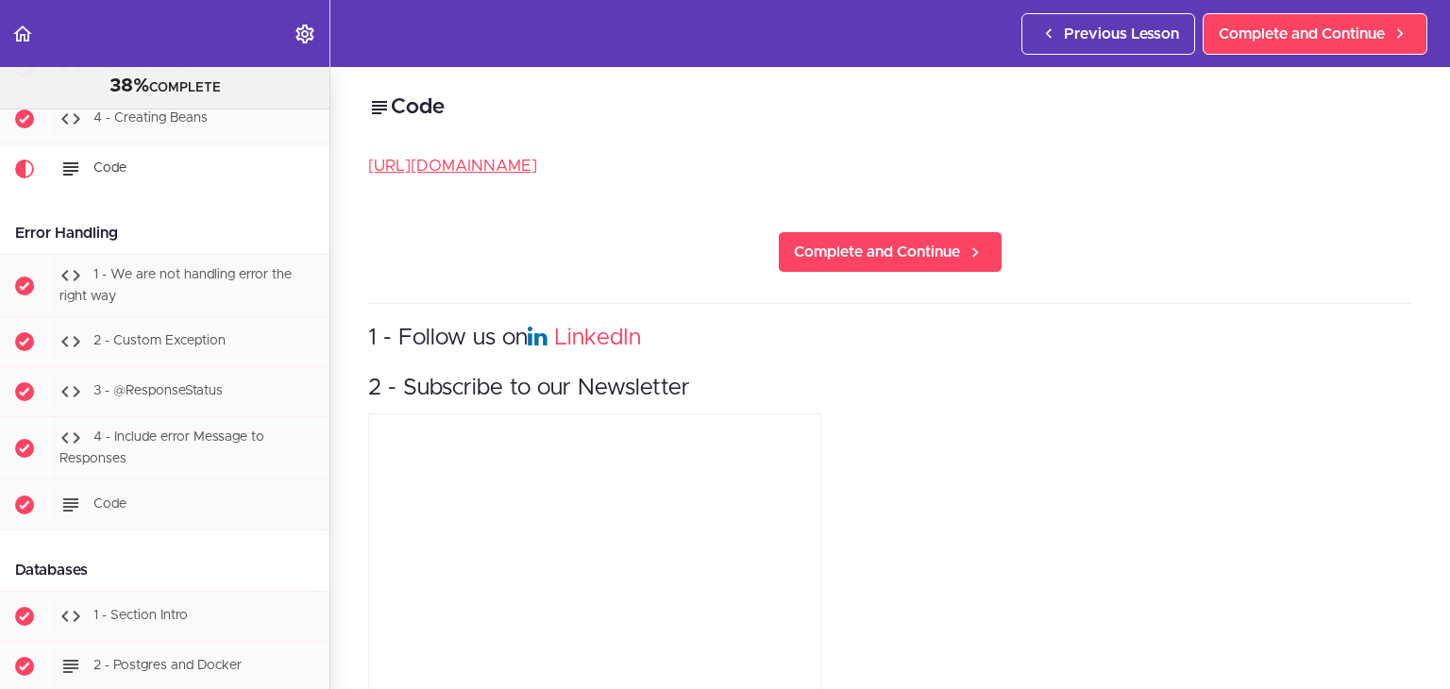
scroll to position [3619, 0]
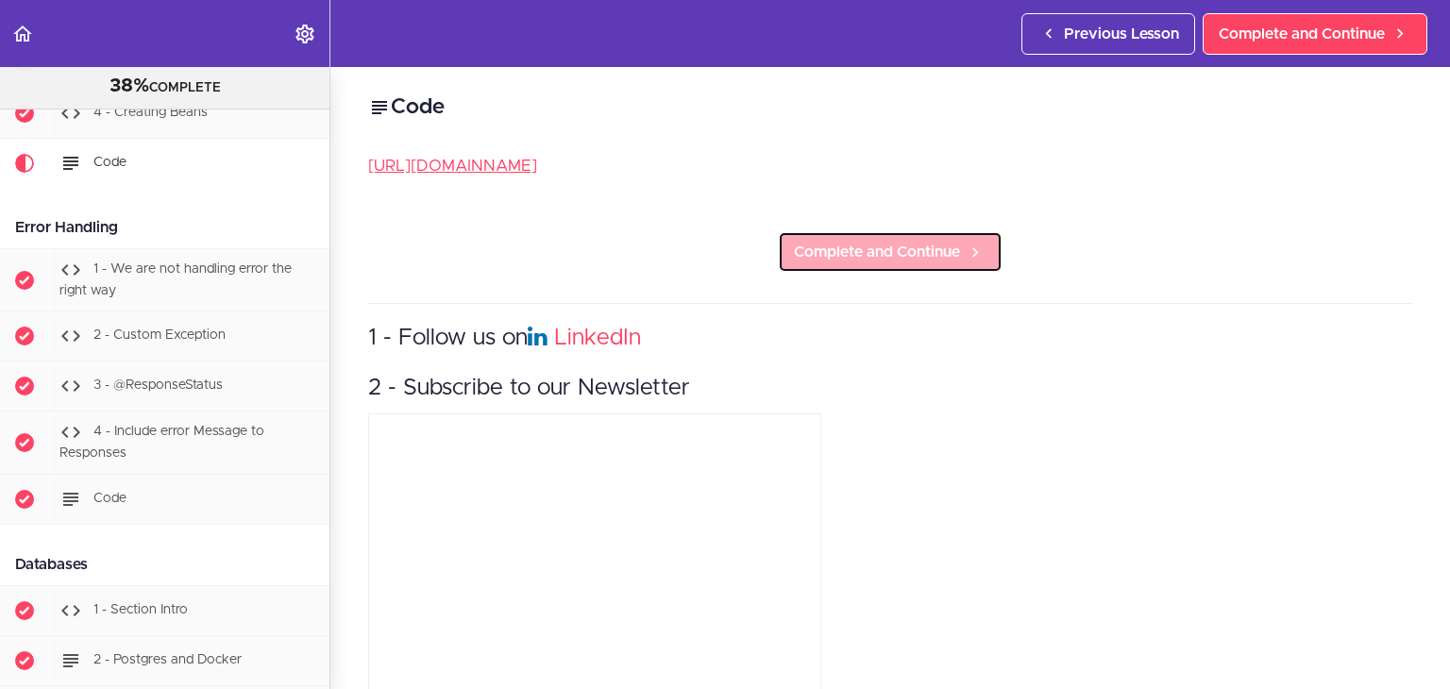
click at [910, 262] on span "Complete and Continue" at bounding box center [877, 252] width 166 height 23
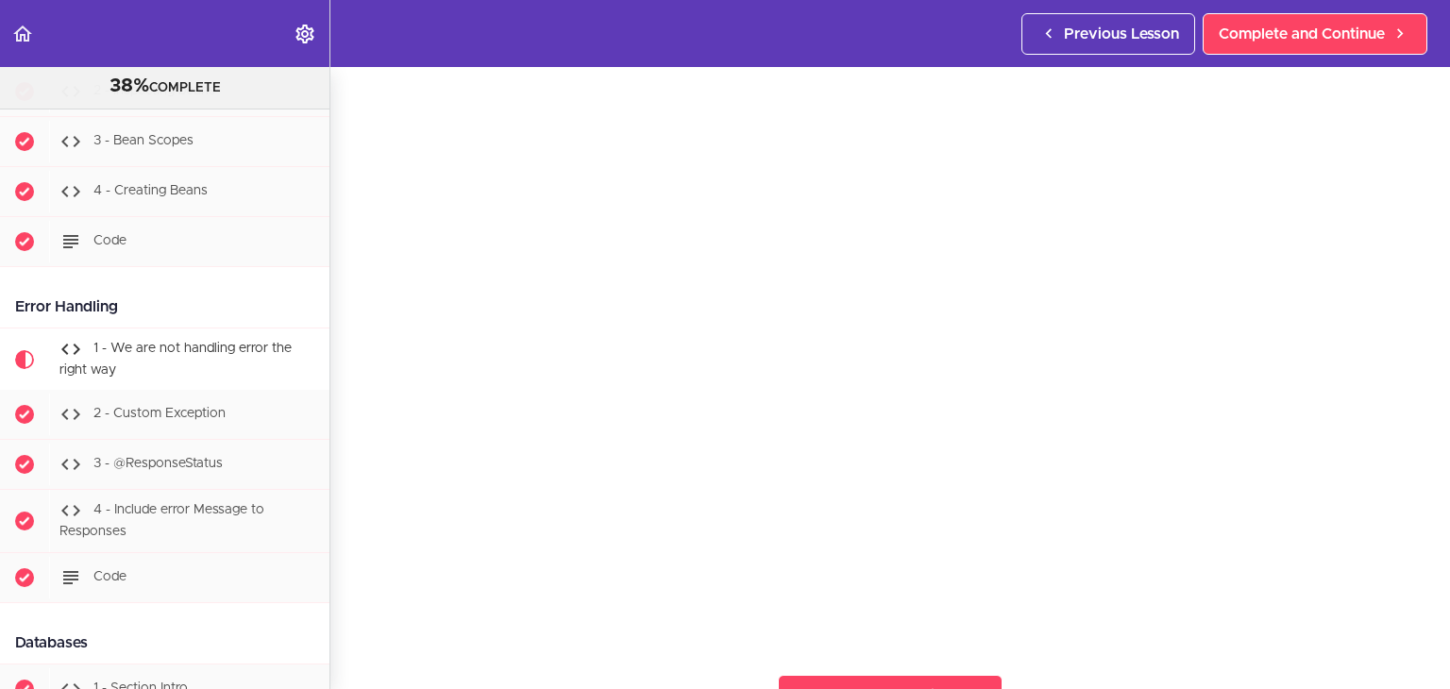
scroll to position [189, 0]
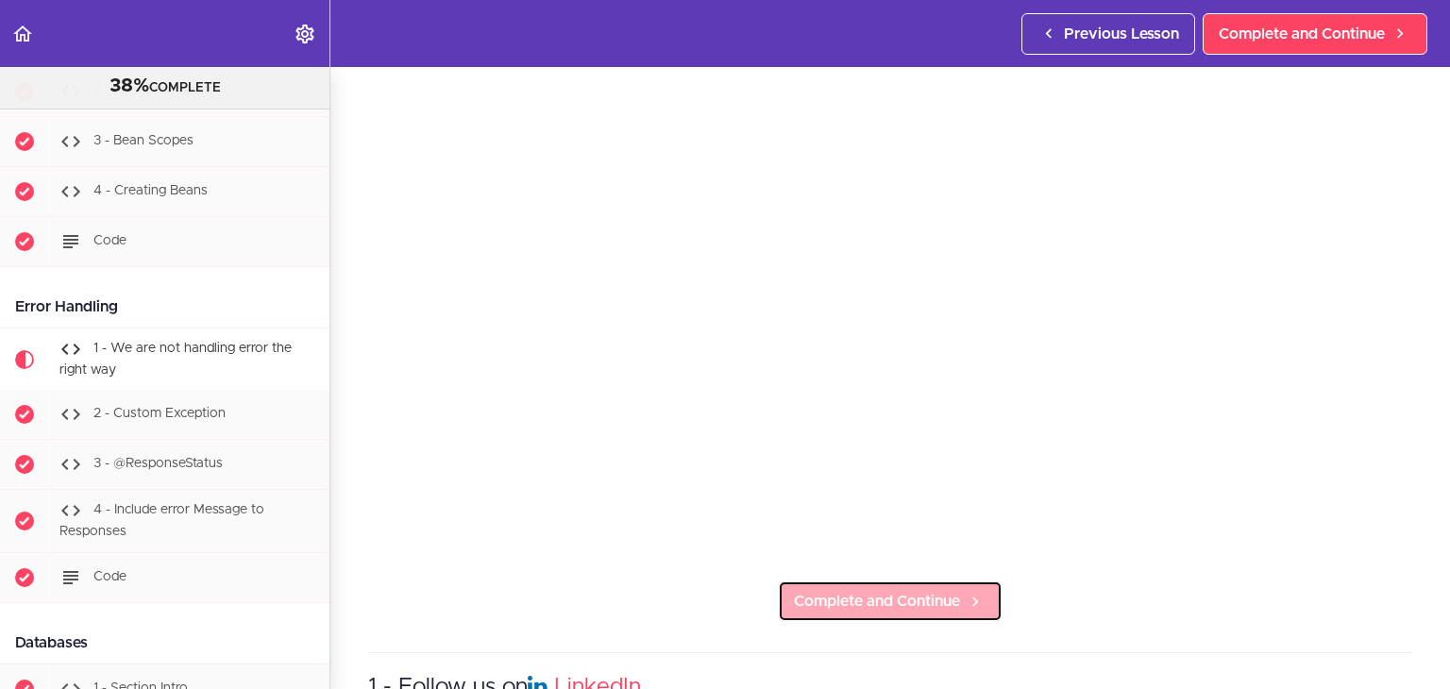
click at [836, 605] on link "Complete and Continue" at bounding box center [890, 601] width 225 height 42
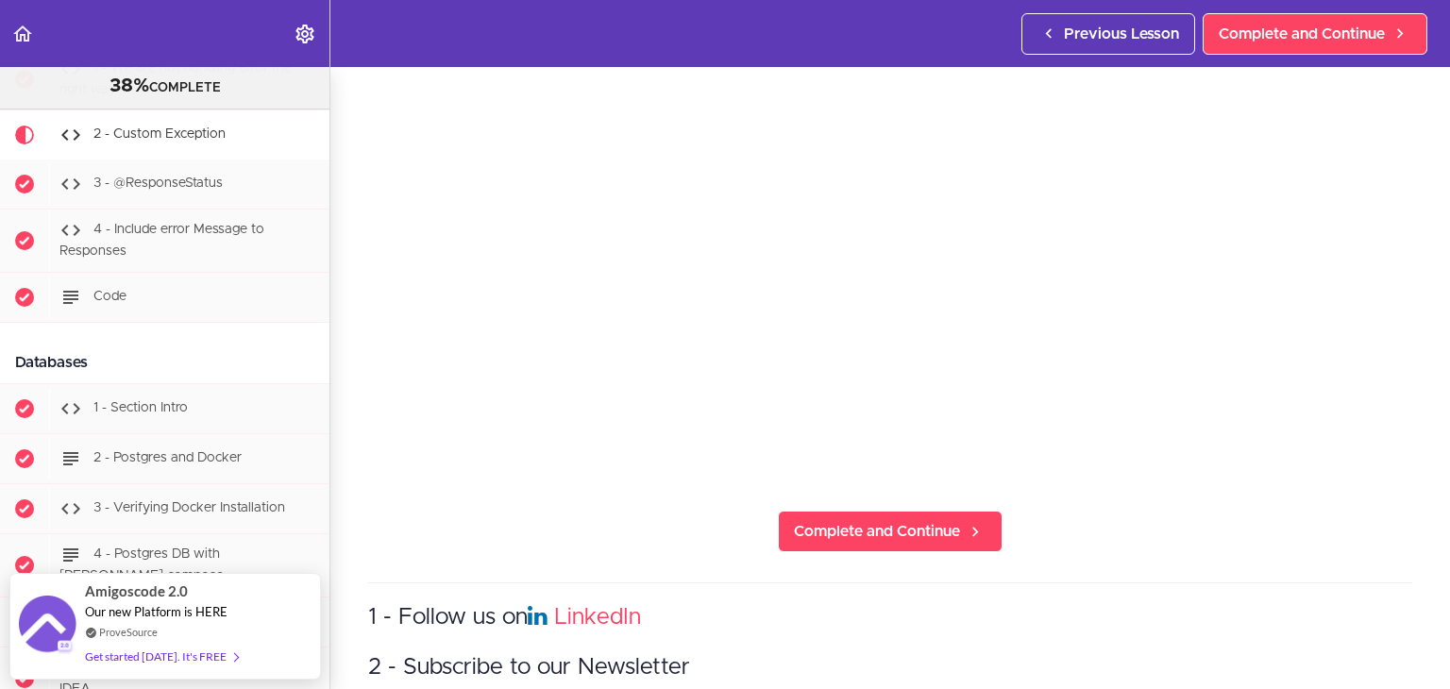
scroll to position [283, 0]
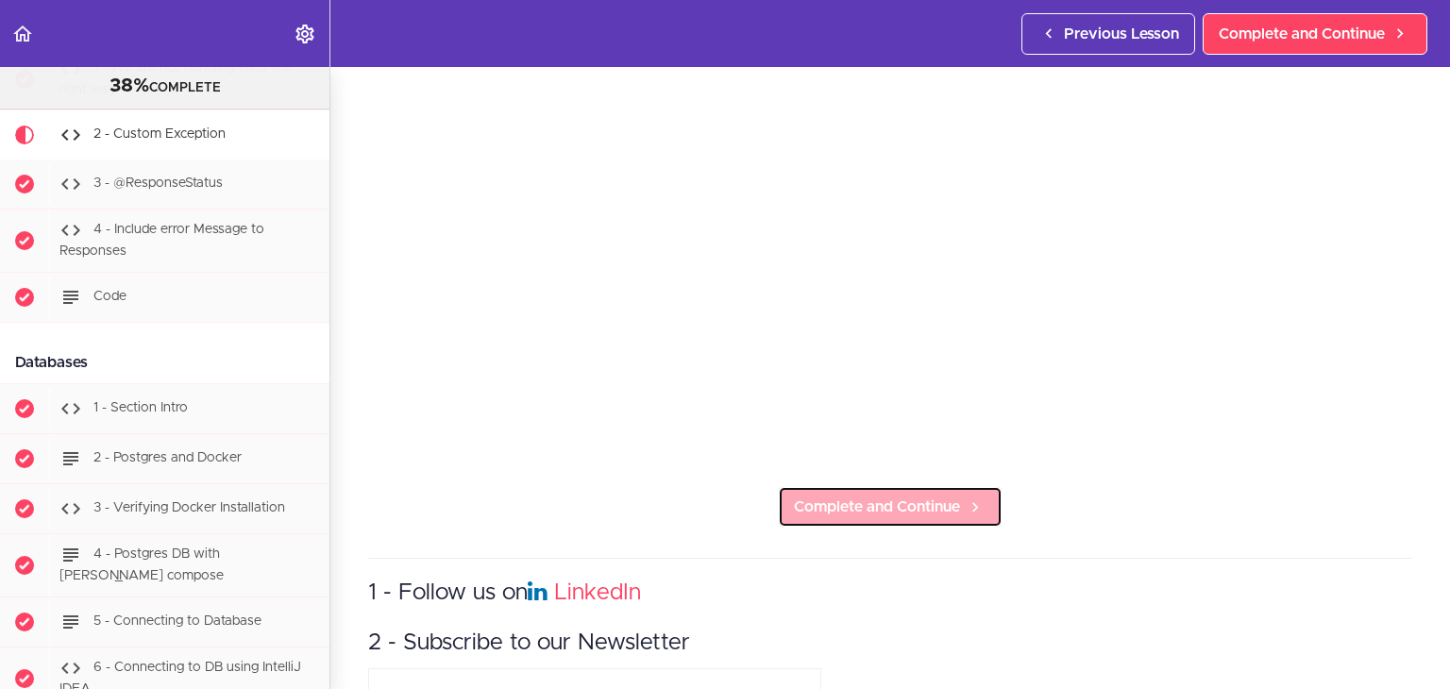
click at [965, 498] on icon at bounding box center [975, 507] width 23 height 20
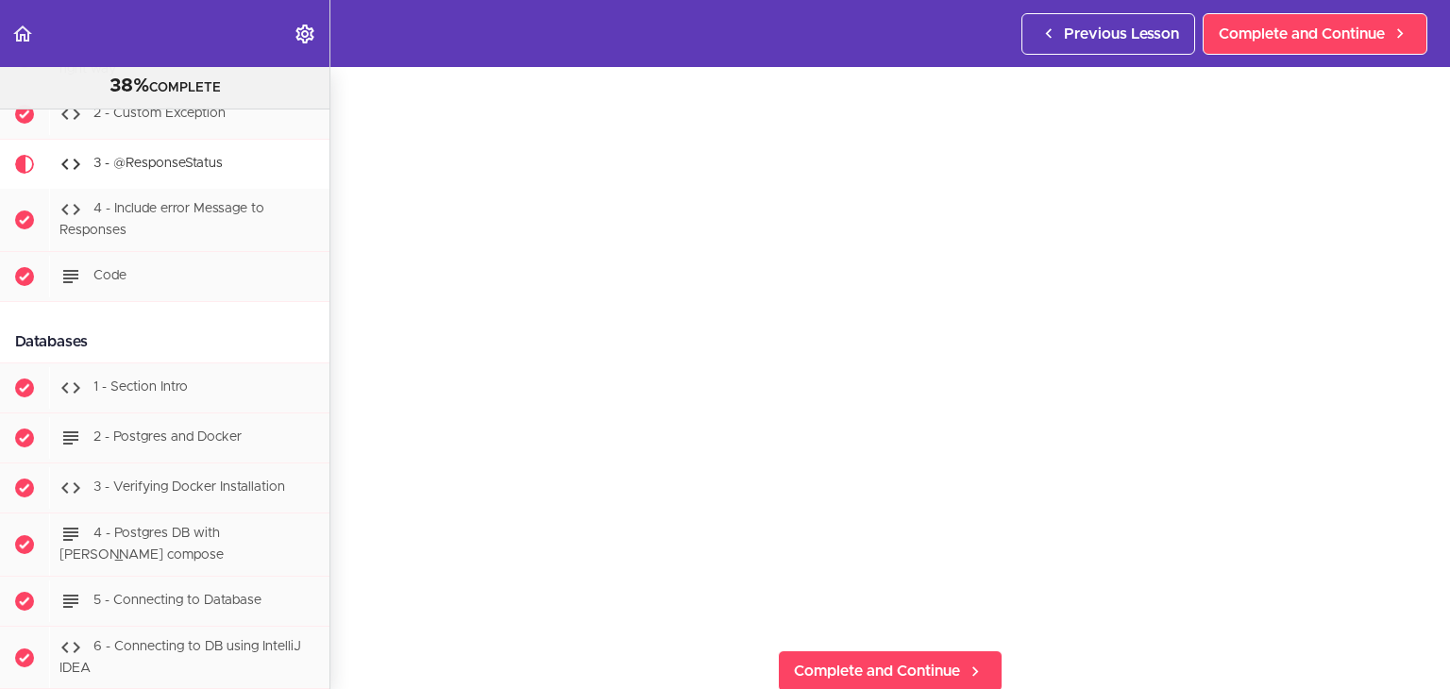
scroll to position [189, 0]
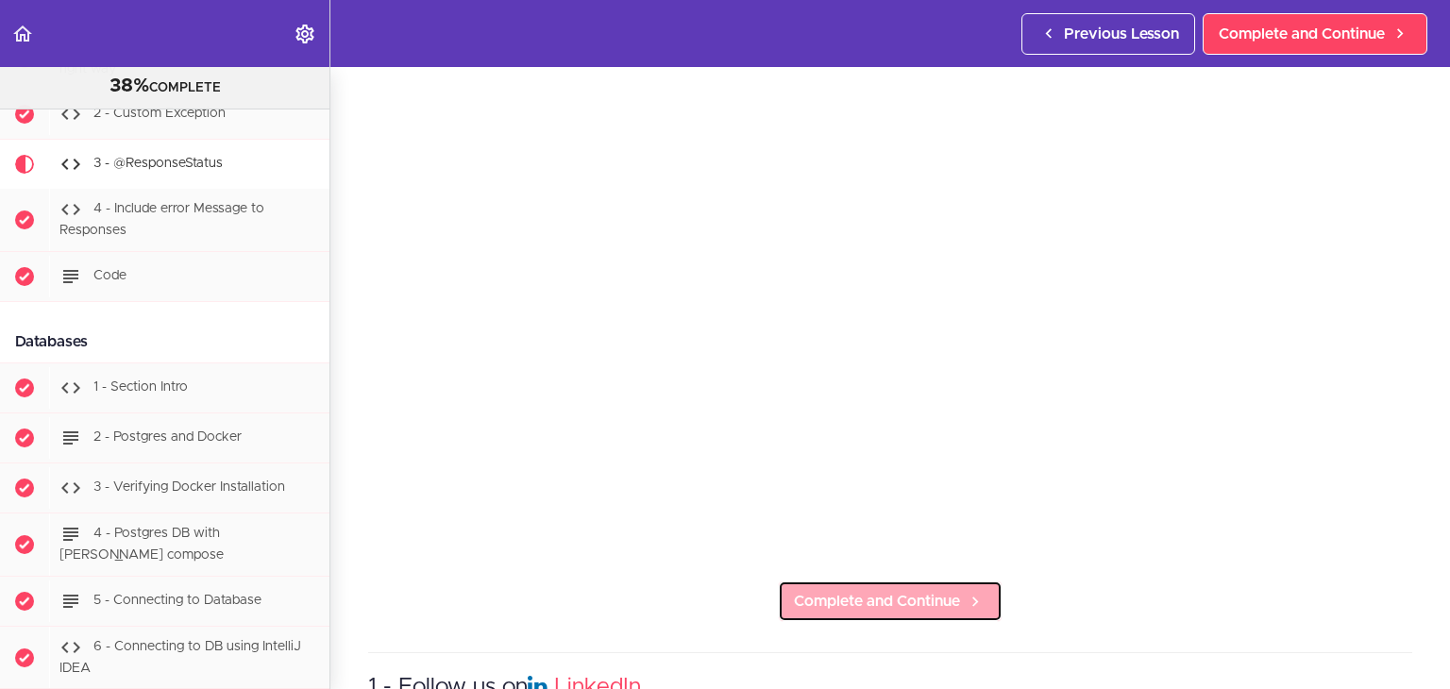
click at [918, 592] on span "Complete and Continue" at bounding box center [877, 601] width 166 height 23
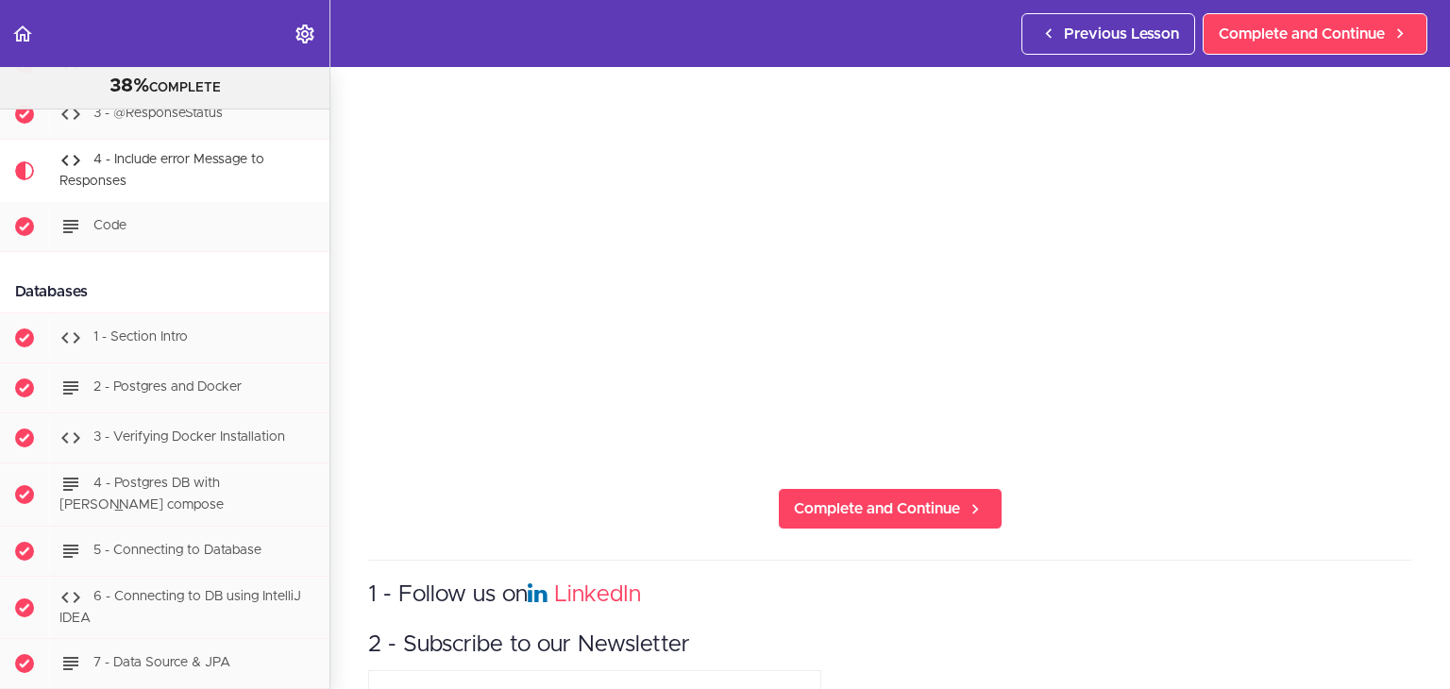
scroll to position [283, 0]
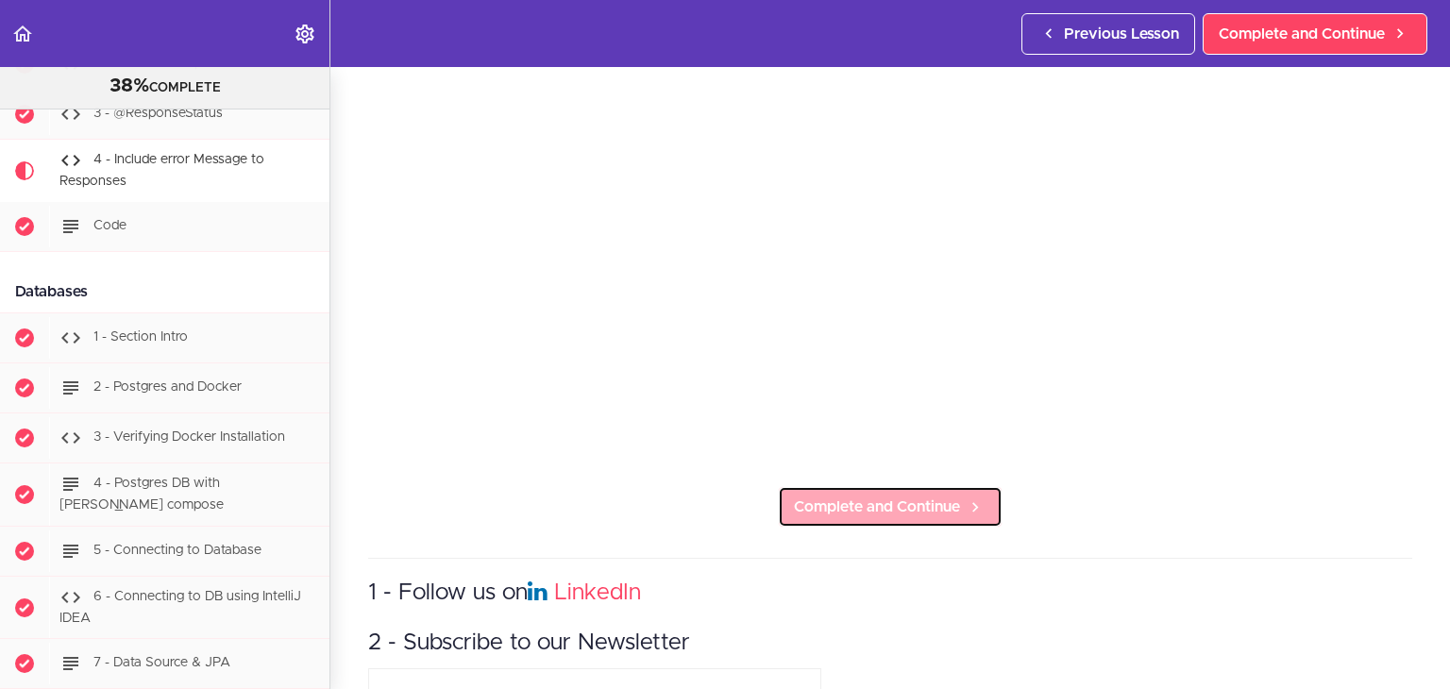
click at [924, 495] on span "Complete and Continue" at bounding box center [877, 506] width 166 height 23
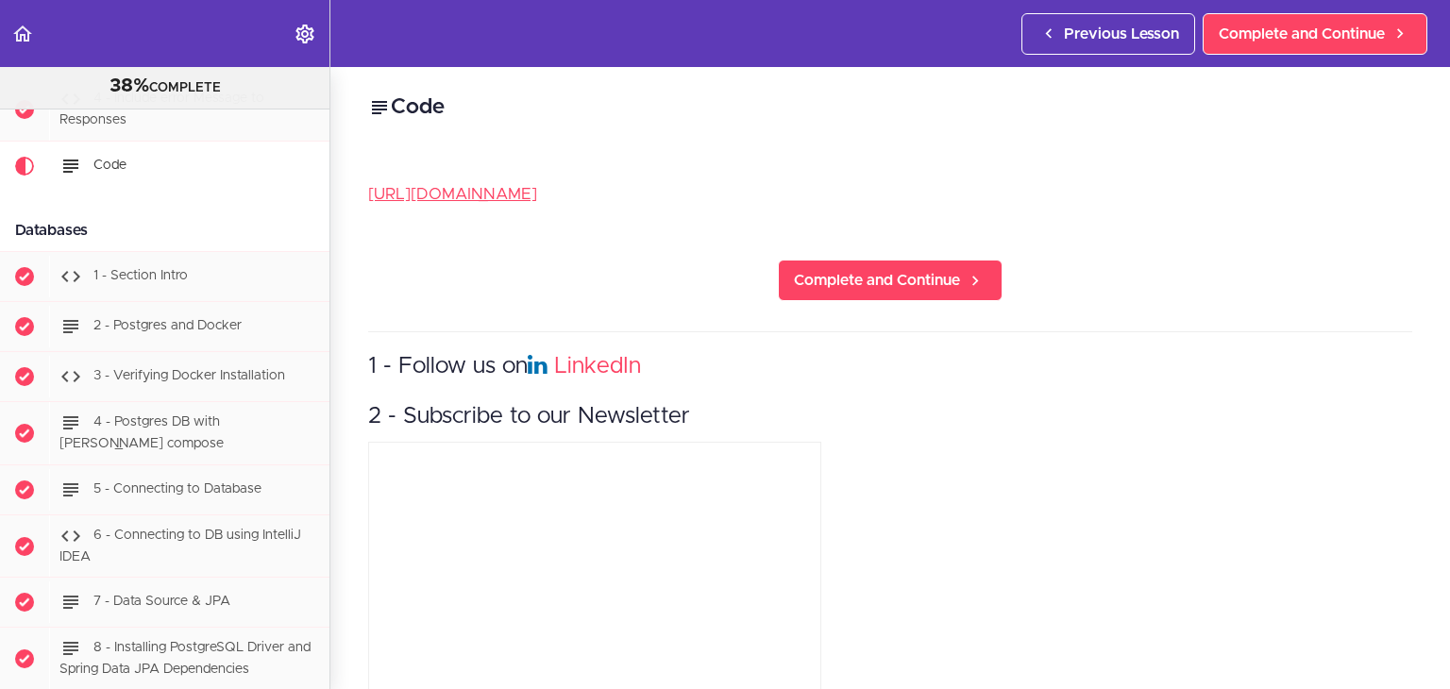
scroll to position [3953, 0]
click at [904, 303] on div "Code [URL][DOMAIN_NAME] Complete and Continue 1 - Follow us on LinkedIn 2 - Sub…" at bounding box center [889, 378] width 1119 height 622
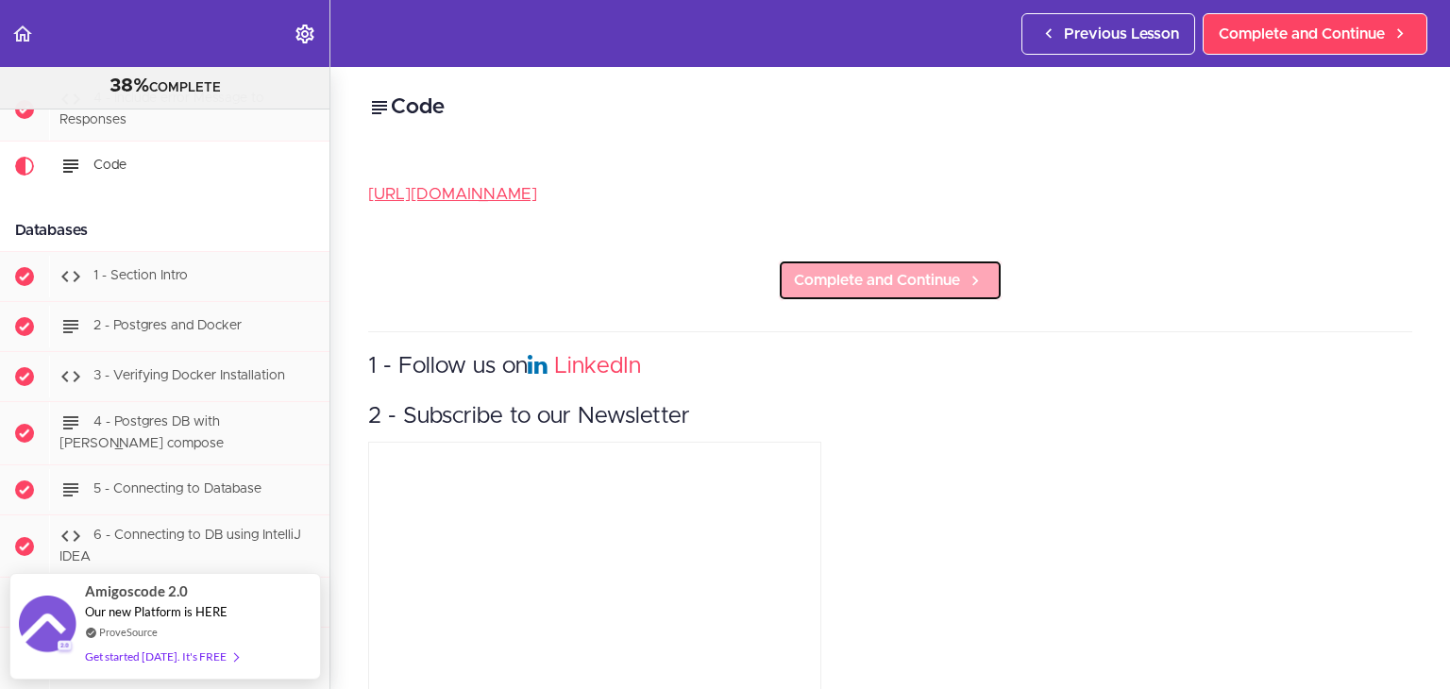
click at [904, 279] on span "Complete and Continue" at bounding box center [877, 280] width 166 height 23
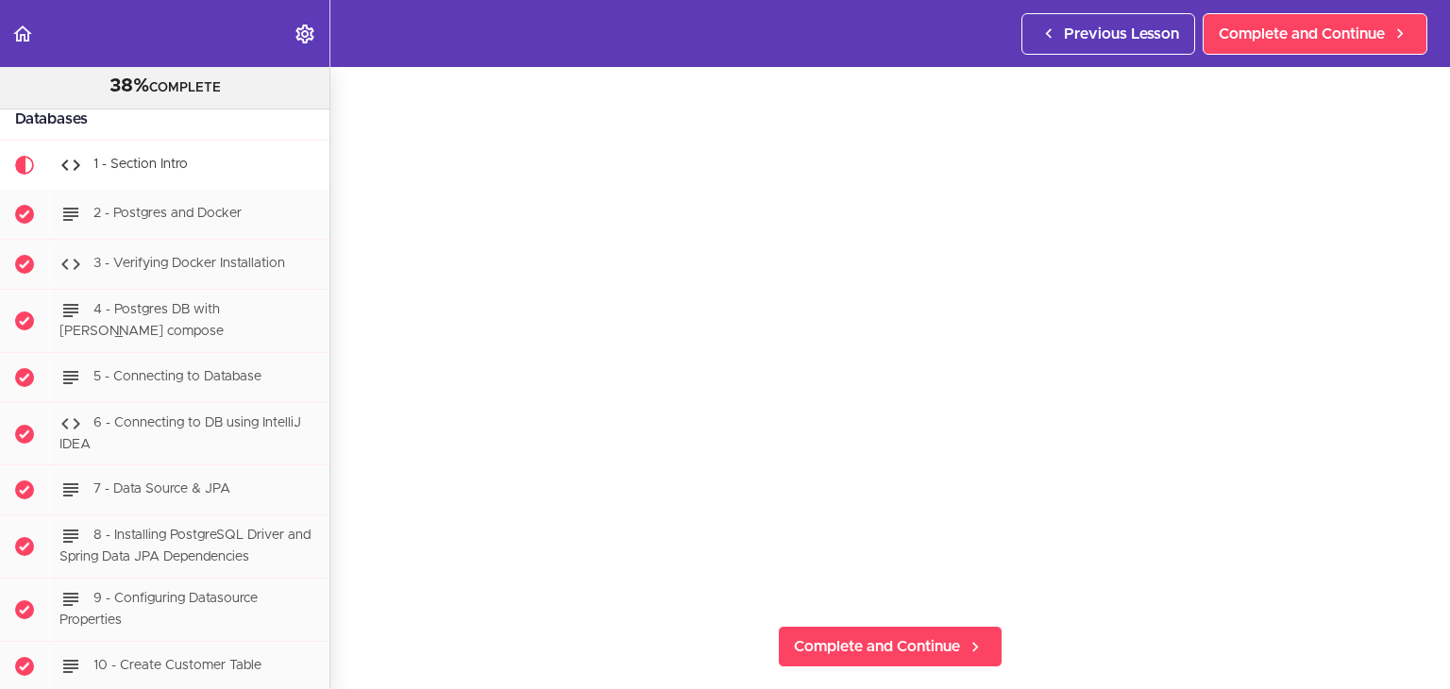
scroll to position [189, 0]
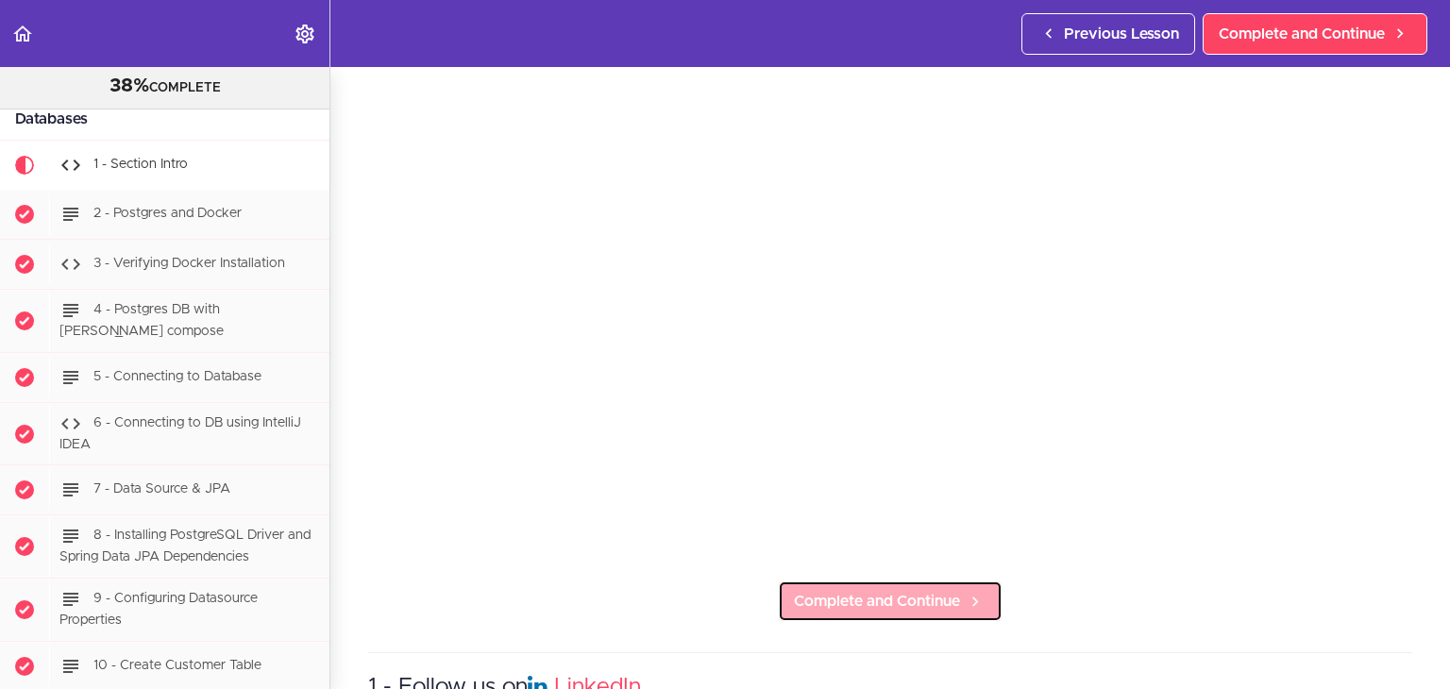
click at [939, 593] on span "Complete and Continue" at bounding box center [877, 601] width 166 height 23
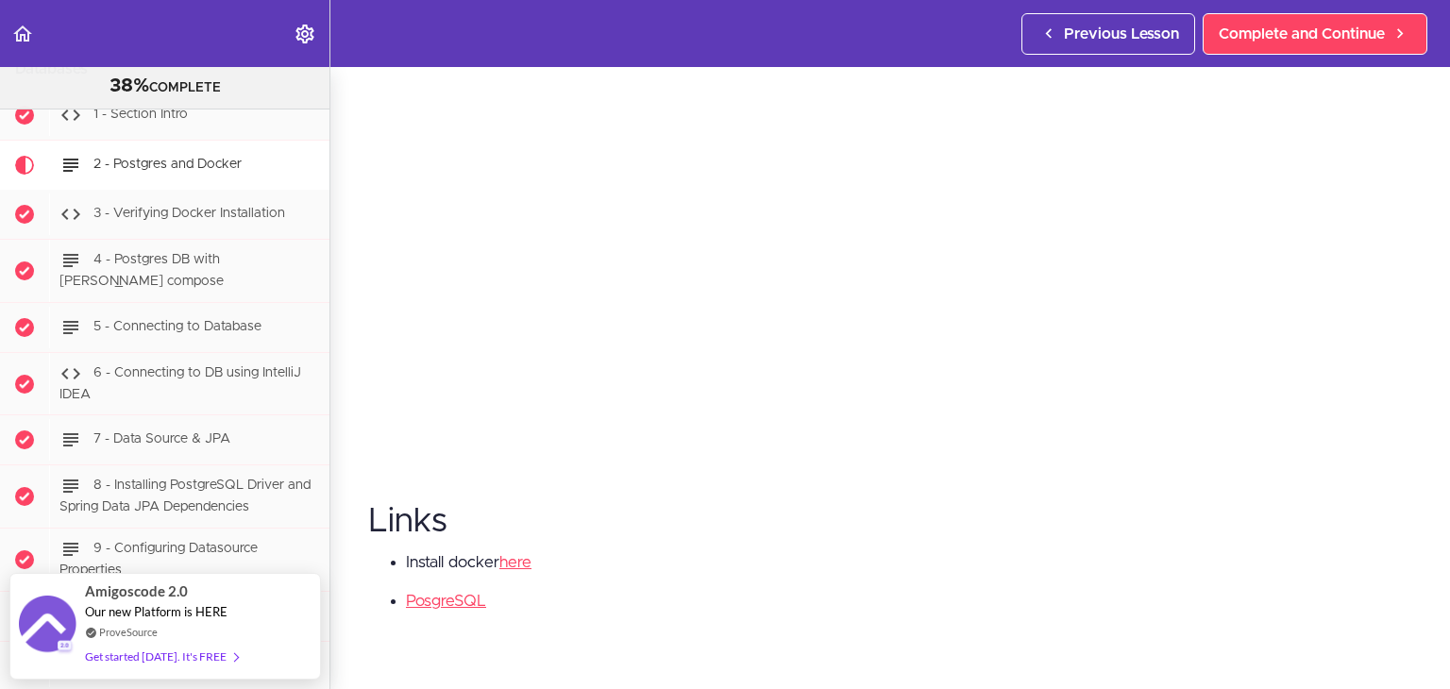
scroll to position [189, 0]
